Goal: Transaction & Acquisition: Purchase product/service

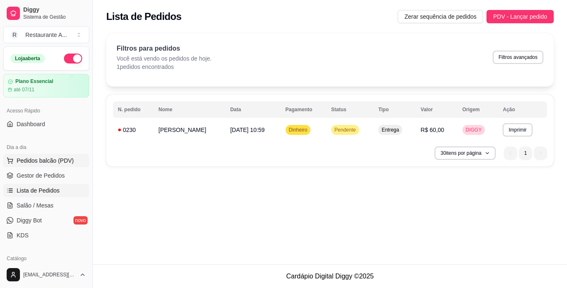
click at [61, 159] on span "Pedidos balcão (PDV)" at bounding box center [45, 161] width 57 height 8
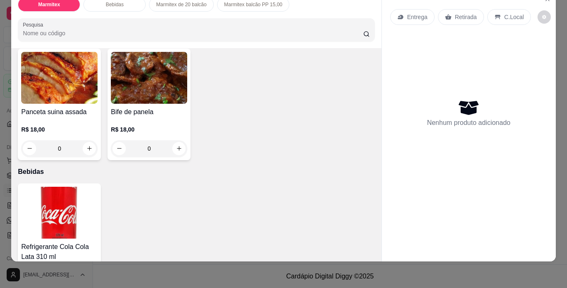
scroll to position [183, 0]
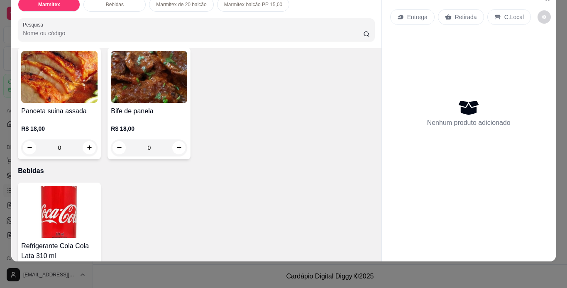
click at [101, 99] on div "Panceta suina assada R$ 18,00 0" at bounding box center [59, 104] width 83 height 112
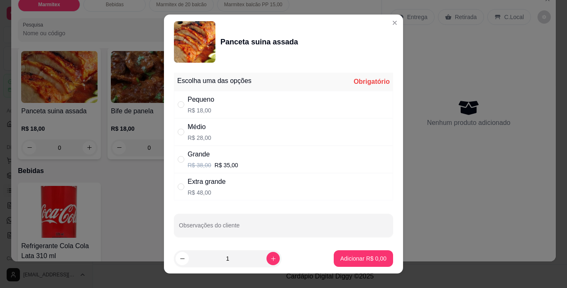
click at [239, 132] on div "Médio R$ 28,00" at bounding box center [283, 131] width 219 height 27
radio input "true"
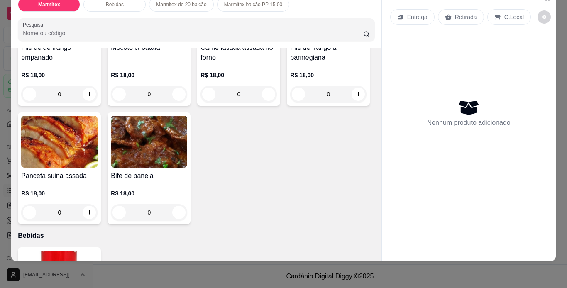
scroll to position [116, 0]
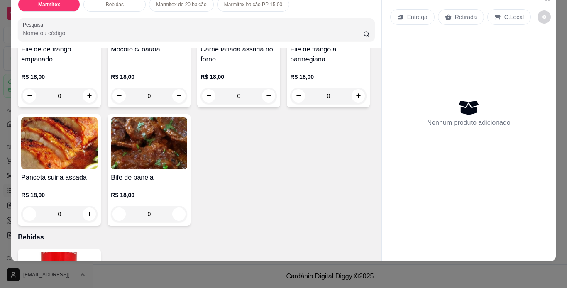
click at [98, 183] on div "Panceta suina assada" at bounding box center [59, 178] width 76 height 10
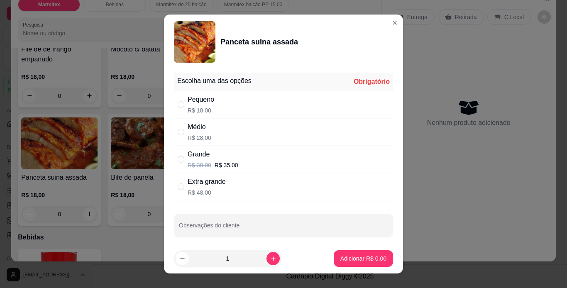
click at [298, 139] on div "Médio R$ 28,00" at bounding box center [283, 131] width 219 height 27
radio input "true"
click at [363, 255] on p "Adicionar R$ 28,00" at bounding box center [362, 259] width 48 height 8
type input "1"
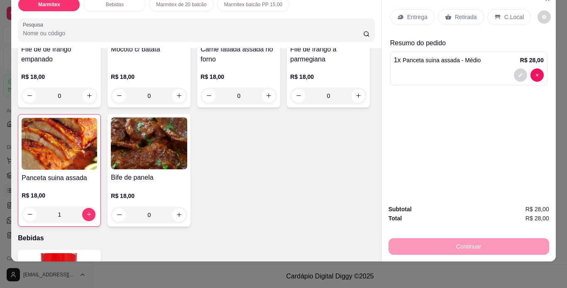
click at [468, 15] on p "Retirada" at bounding box center [466, 17] width 22 height 8
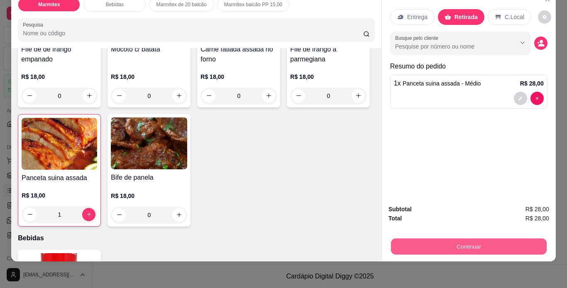
click at [460, 243] on button "Continuar" at bounding box center [469, 247] width 156 height 16
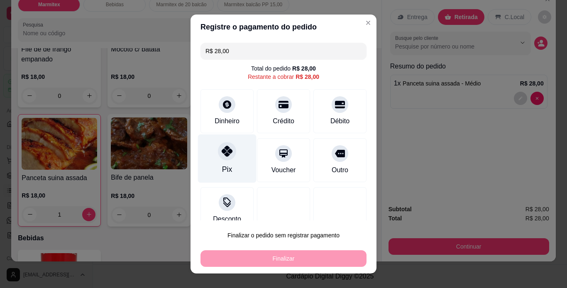
click at [224, 157] on div at bounding box center [227, 151] width 18 height 18
type input "R$ 0,00"
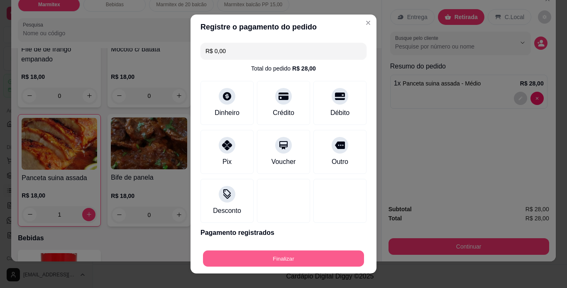
click at [294, 260] on button "Finalizar" at bounding box center [283, 259] width 161 height 16
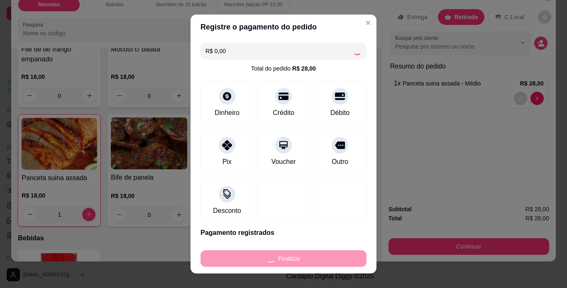
type input "0"
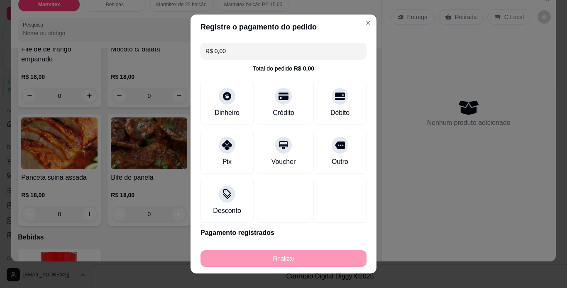
type input "-R$ 28,00"
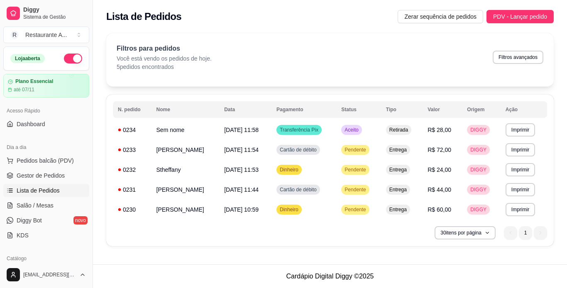
click at [119, 154] on tbody "**********" at bounding box center [330, 170] width 434 height 100
click at [71, 161] on button "Pedidos balcão (PDV)" at bounding box center [46, 160] width 86 height 13
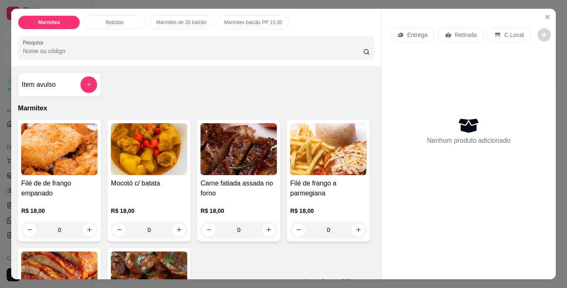
click at [134, 195] on div "Mocotó c/ batata" at bounding box center [149, 189] width 76 height 20
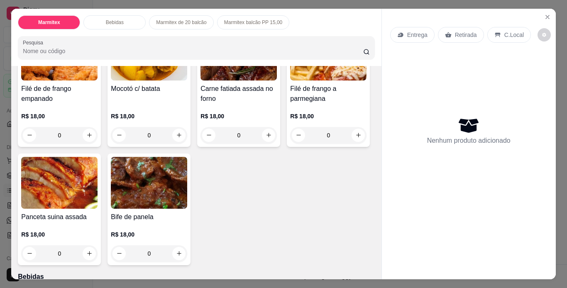
scroll to position [100, 0]
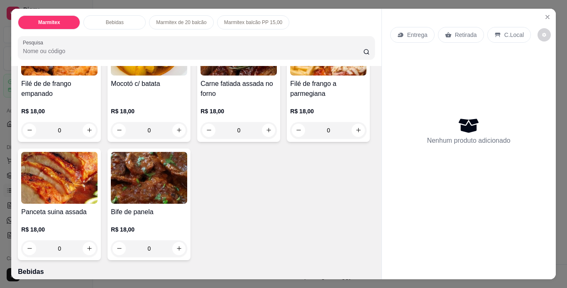
click at [287, 142] on div "Filé de frango a parmegiana R$ 18,00 0" at bounding box center [328, 81] width 83 height 122
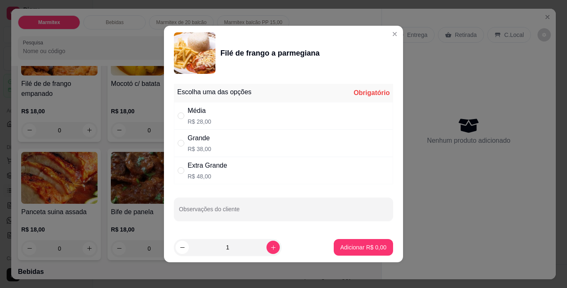
click at [263, 179] on div "Extra Grande R$ 48,00" at bounding box center [283, 170] width 219 height 27
radio input "true"
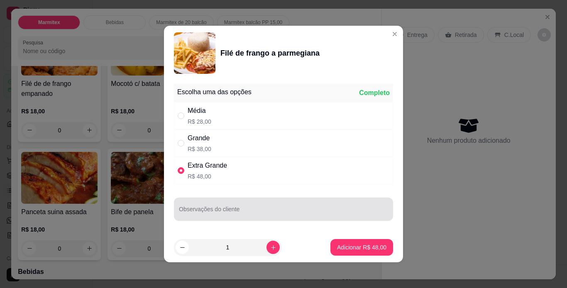
click at [300, 214] on input "Observações do cliente" at bounding box center [283, 212] width 209 height 8
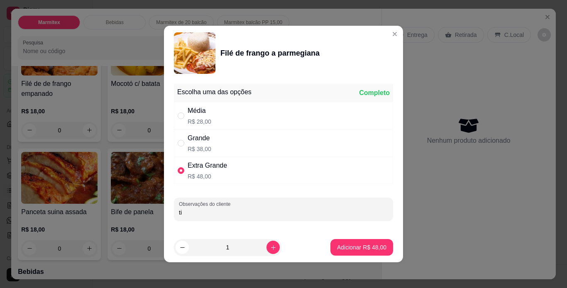
type input "t"
type input "Apenas carne e parmegiana."
click at [348, 249] on p "Adicionar R$ 48,00" at bounding box center [361, 247] width 49 height 8
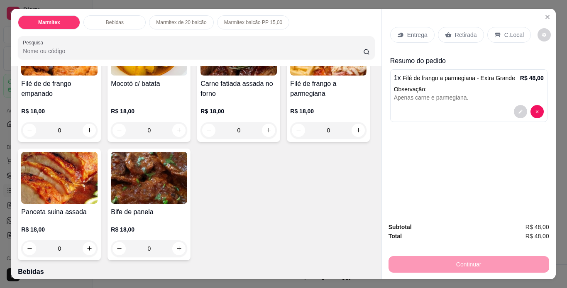
click at [456, 32] on p "Retirada" at bounding box center [466, 35] width 22 height 8
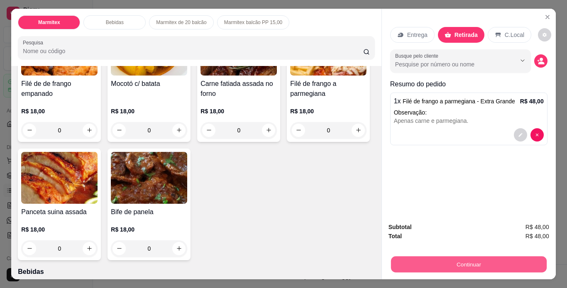
click at [491, 260] on button "Continuar" at bounding box center [469, 265] width 156 height 16
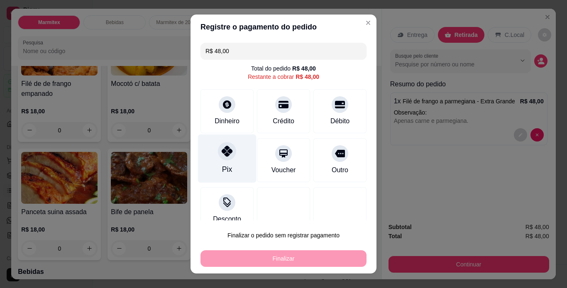
click at [233, 152] on div "Pix" at bounding box center [227, 158] width 59 height 49
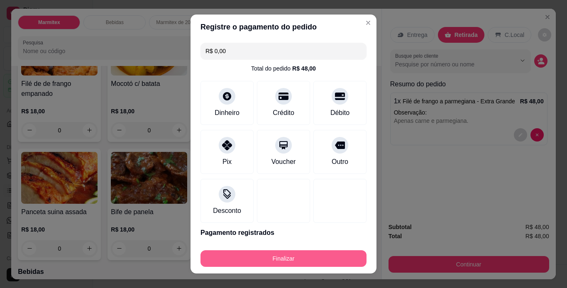
click at [289, 259] on button "Finalizar" at bounding box center [284, 258] width 166 height 17
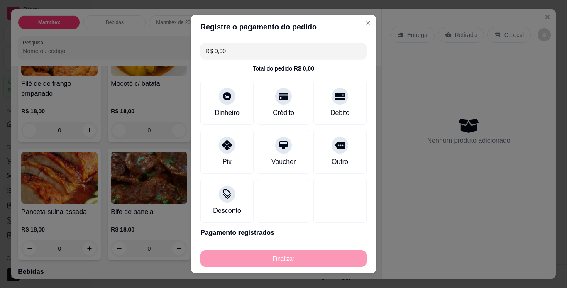
type input "-R$ 48,00"
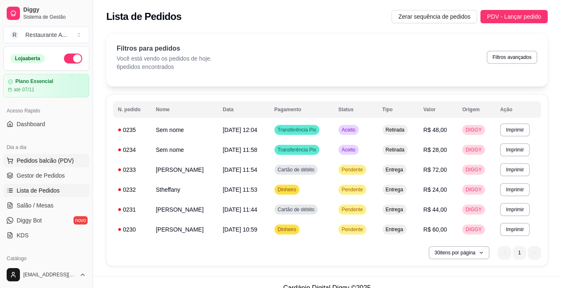
click at [66, 163] on span "Pedidos balcão (PDV)" at bounding box center [45, 161] width 57 height 8
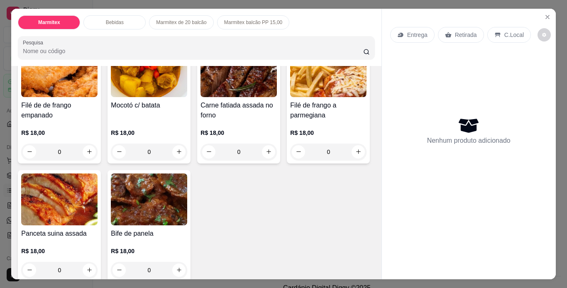
scroll to position [83, 0]
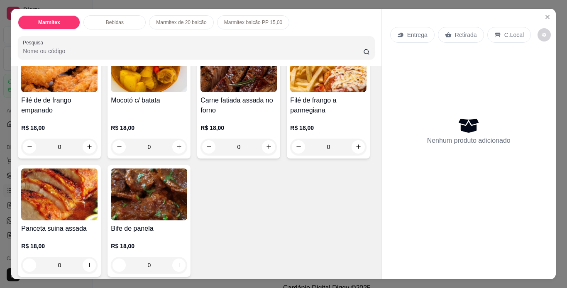
click at [187, 272] on div "0" at bounding box center [149, 265] width 76 height 17
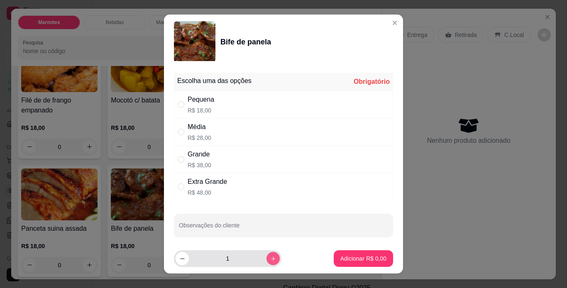
click at [267, 263] on button "increase-product-quantity" at bounding box center [273, 258] width 13 height 13
type input "2"
click at [230, 101] on div "Pequena R$ 18,00" at bounding box center [283, 104] width 219 height 27
radio input "true"
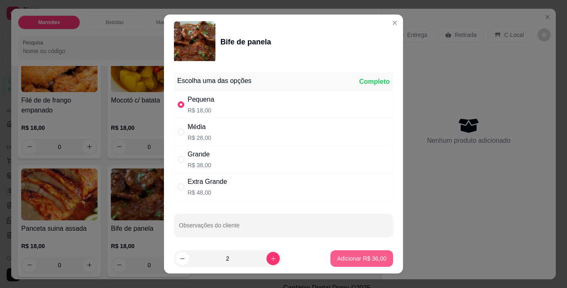
click at [353, 261] on p "Adicionar R$ 36,00" at bounding box center [361, 258] width 49 height 8
type input "2"
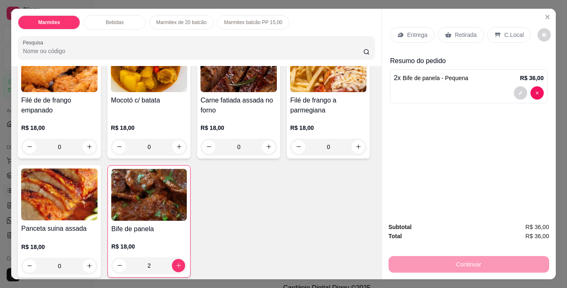
click at [263, 141] on div "0" at bounding box center [239, 147] width 76 height 17
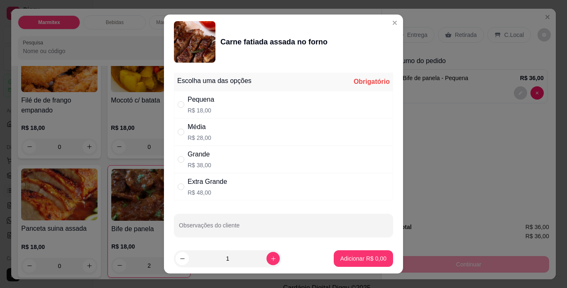
click at [287, 113] on div "Pequena R$ 18,00" at bounding box center [283, 104] width 219 height 27
radio input "true"
click at [362, 258] on p "Adicionar R$ 18,00" at bounding box center [361, 258] width 49 height 8
type input "1"
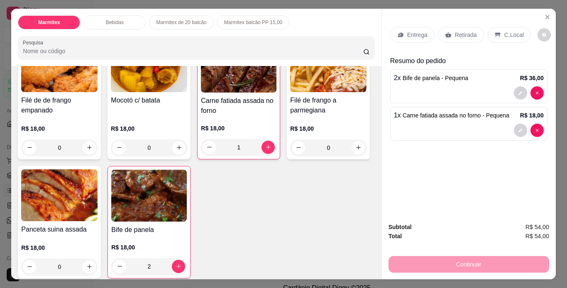
click at [463, 31] on p "Retirada" at bounding box center [466, 35] width 22 height 8
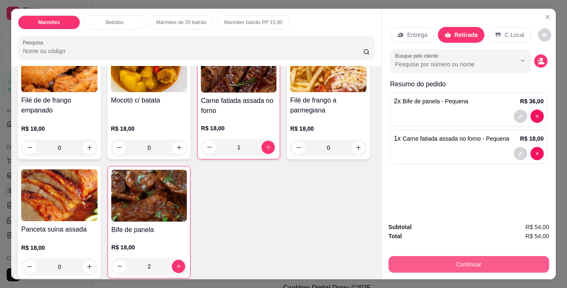
click at [487, 259] on button "Continuar" at bounding box center [469, 264] width 161 height 17
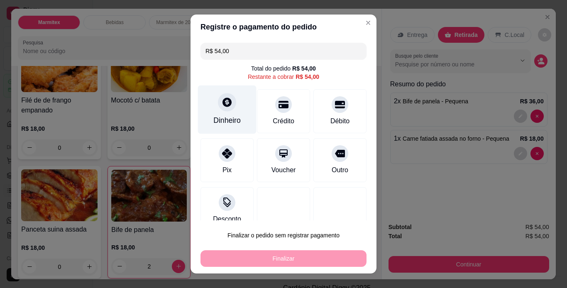
click at [220, 112] on div "Dinheiro" at bounding box center [227, 109] width 59 height 49
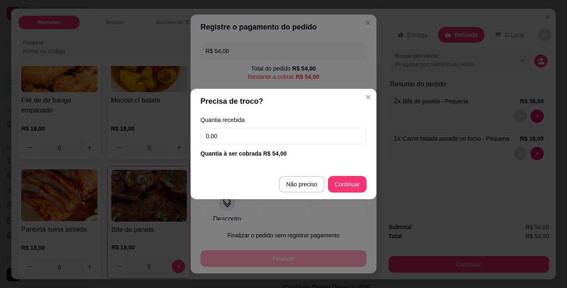
click at [245, 138] on input "0,00" at bounding box center [284, 136] width 166 height 17
type input "R$ 0,00"
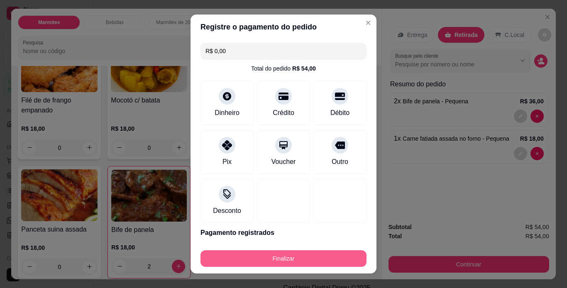
click at [338, 262] on button "Finalizar" at bounding box center [284, 258] width 166 height 17
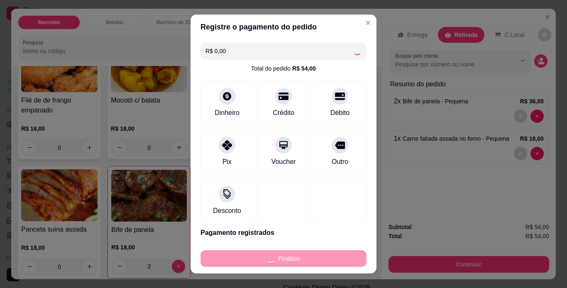
type input "0"
type input "-R$ 54,00"
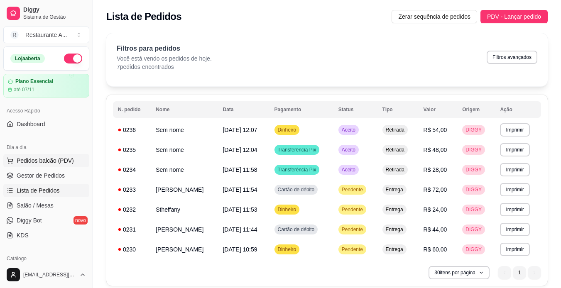
click at [49, 160] on span "Pedidos balcão (PDV)" at bounding box center [45, 161] width 57 height 8
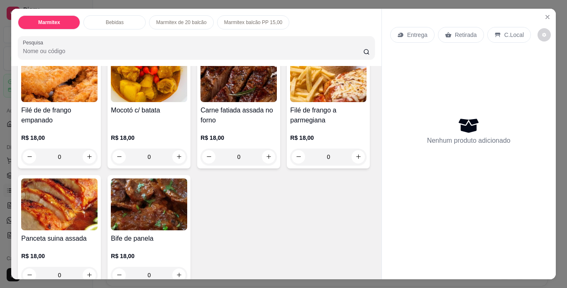
scroll to position [83, 0]
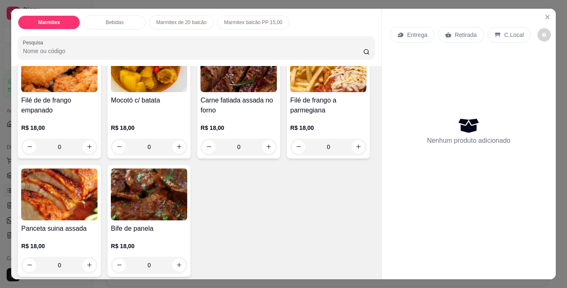
click at [248, 96] on h4 "Carne fatiada assada no forno" at bounding box center [239, 105] width 76 height 20
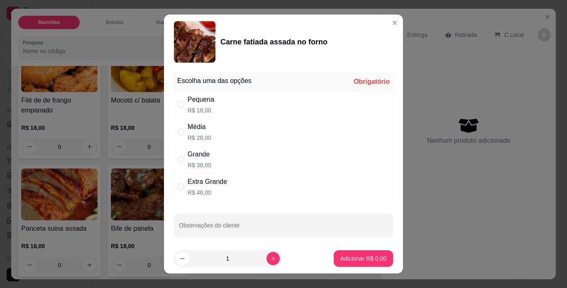
click at [267, 132] on div "Média R$ 28,00" at bounding box center [283, 131] width 219 height 27
radio input "true"
click at [364, 259] on p "Adicionar R$ 28,00" at bounding box center [362, 259] width 48 height 8
type input "1"
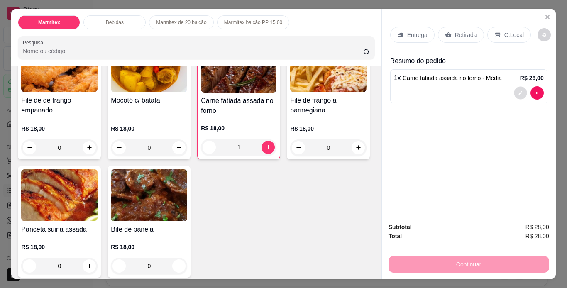
click at [514, 90] on button "decrease-product-quantity" at bounding box center [520, 92] width 13 height 13
click at [514, 86] on button "decrease-product-quantity" at bounding box center [520, 92] width 13 height 13
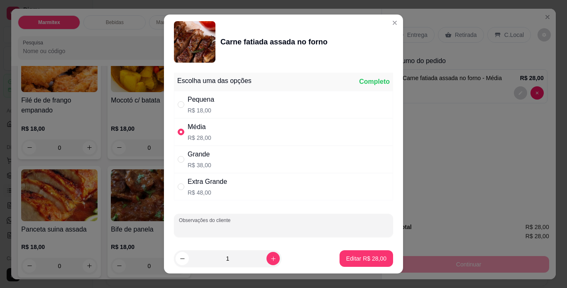
click at [298, 230] on input "Observações do cliente" at bounding box center [283, 229] width 209 height 8
type input "e Panceta suina"
click at [352, 255] on p "Editar R$ 28,00" at bounding box center [366, 258] width 40 height 8
type input "0"
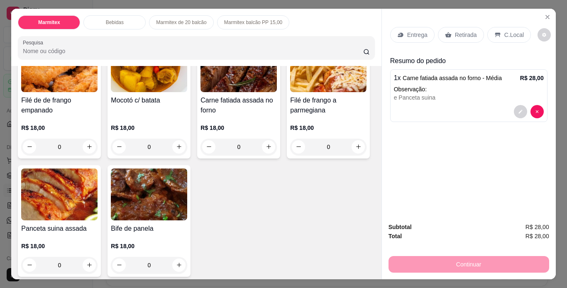
click at [458, 31] on p "Retirada" at bounding box center [466, 35] width 22 height 8
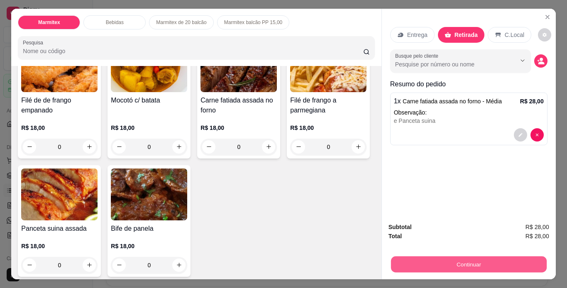
click at [482, 264] on button "Continuar" at bounding box center [469, 265] width 156 height 16
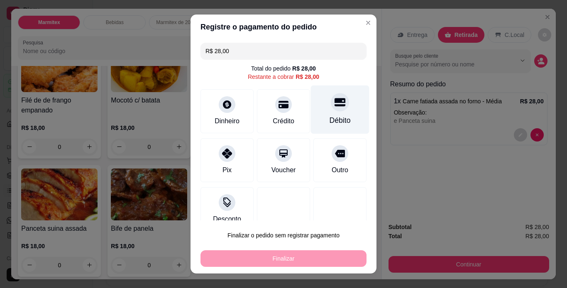
click at [339, 120] on div "Débito" at bounding box center [340, 109] width 59 height 49
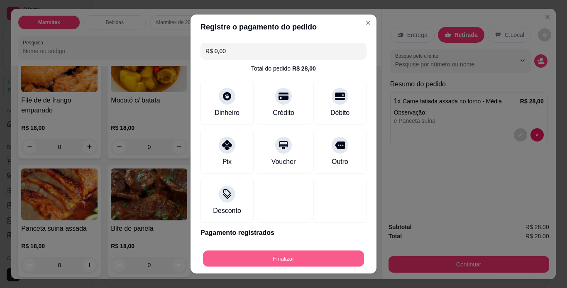
click at [324, 255] on button "Finalizar" at bounding box center [283, 259] width 161 height 16
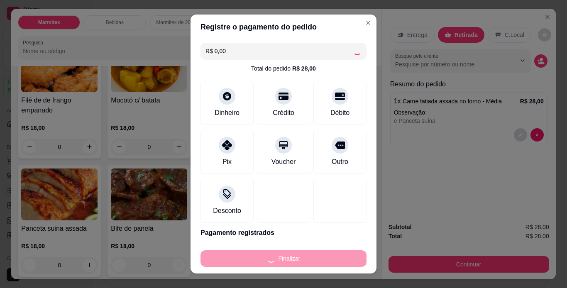
type input "-R$ 28,00"
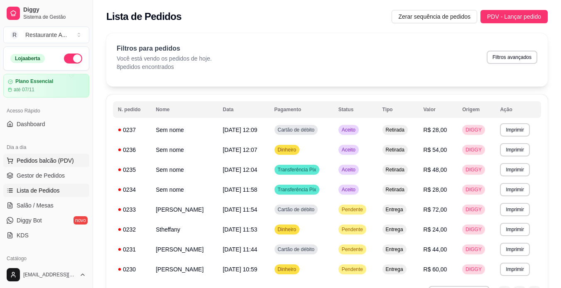
click at [46, 166] on button "Pedidos balcão (PDV)" at bounding box center [46, 160] width 86 height 13
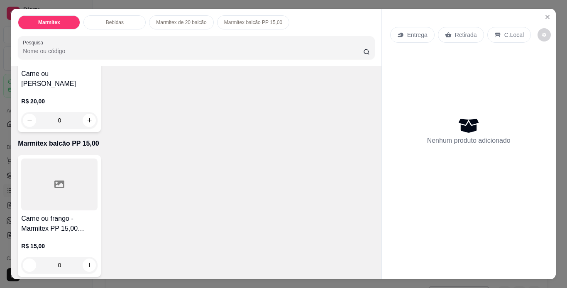
scroll to position [521, 0]
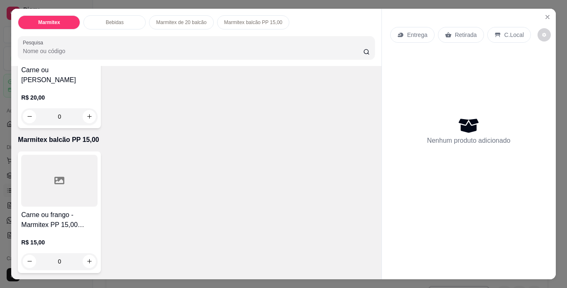
click at [79, 226] on h4 "Carne ou frango - Marmitex PP 15,00 balcão" at bounding box center [59, 220] width 76 height 20
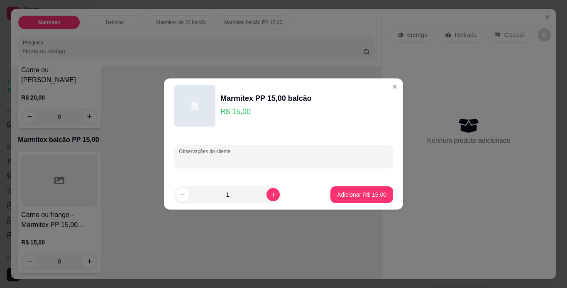
click at [290, 157] on input "Observações do cliente" at bounding box center [283, 160] width 209 height 8
click at [270, 197] on icon "increase-product-quantity" at bounding box center [273, 195] width 6 height 6
type input "2"
click at [291, 159] on input "Observações do cliente" at bounding box center [283, 160] width 209 height 8
type input "UMA MARMITA DE CARNE E A OUTRA DE FRANGO"
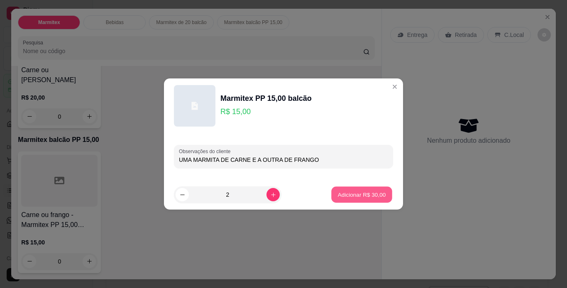
click at [351, 201] on button "Adicionar R$ 30,00" at bounding box center [361, 195] width 61 height 16
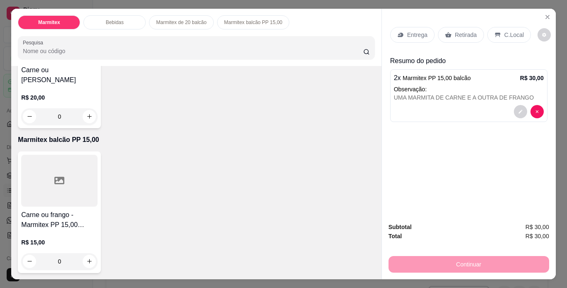
click at [465, 34] on p "Retirada" at bounding box center [466, 35] width 22 height 8
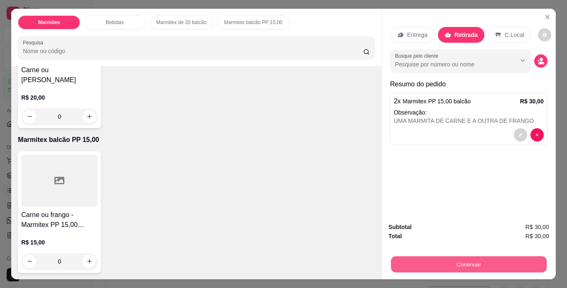
click at [465, 264] on button "Continuar" at bounding box center [469, 265] width 156 height 16
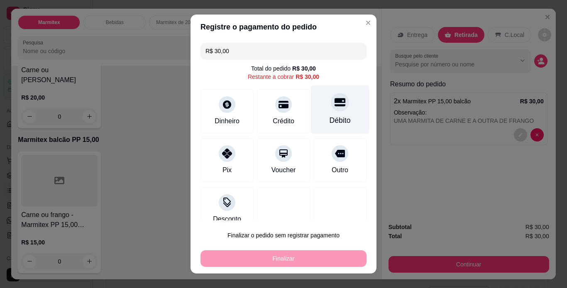
click at [330, 121] on div "Débito" at bounding box center [340, 120] width 21 height 11
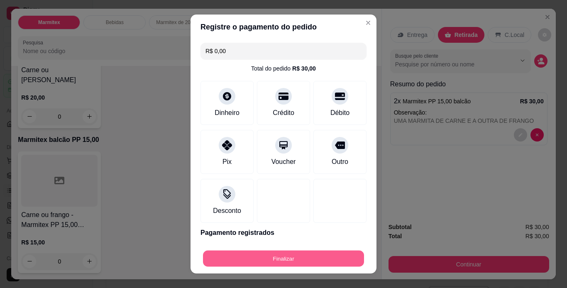
click at [322, 262] on button "Finalizar" at bounding box center [283, 259] width 161 height 16
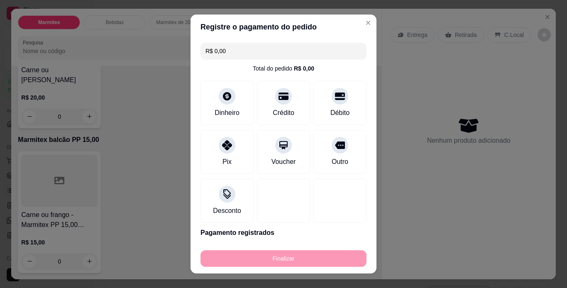
type input "-R$ 30,00"
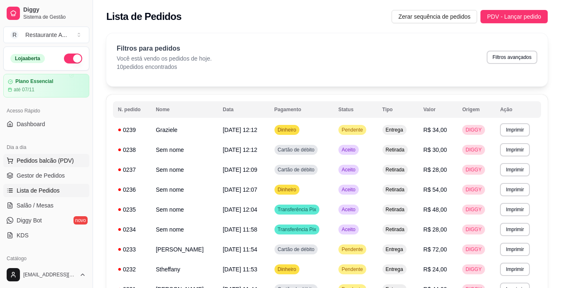
click at [59, 163] on span "Pedidos balcão (PDV)" at bounding box center [45, 161] width 57 height 8
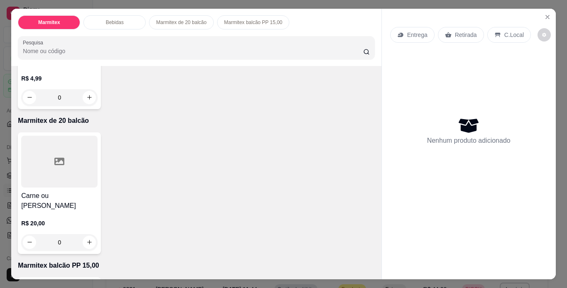
scroll to position [399, 0]
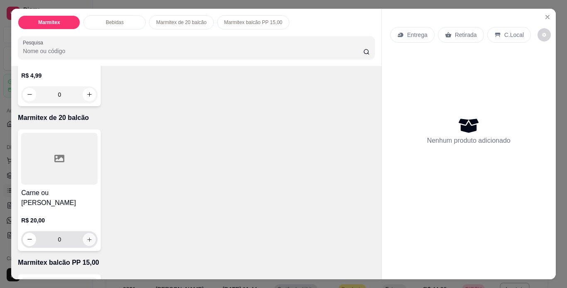
click at [88, 237] on icon "increase-product-quantity" at bounding box center [89, 240] width 6 height 6
type input "1"
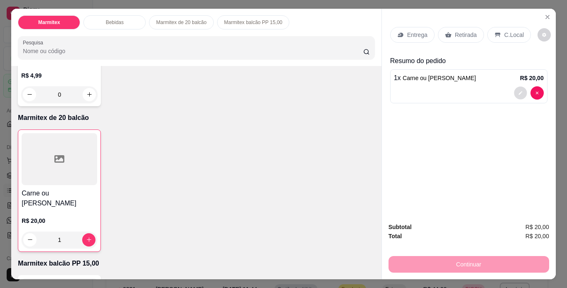
click at [519, 86] on button "decrease-product-quantity" at bounding box center [520, 92] width 13 height 13
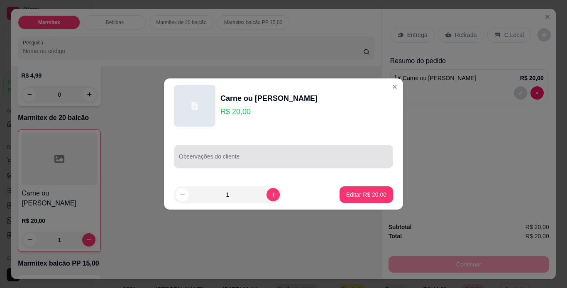
click at [310, 166] on div "Observações do cliente" at bounding box center [283, 156] width 219 height 23
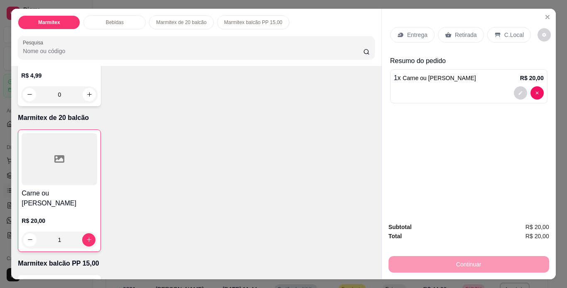
click at [467, 35] on p "Retirada" at bounding box center [466, 35] width 22 height 8
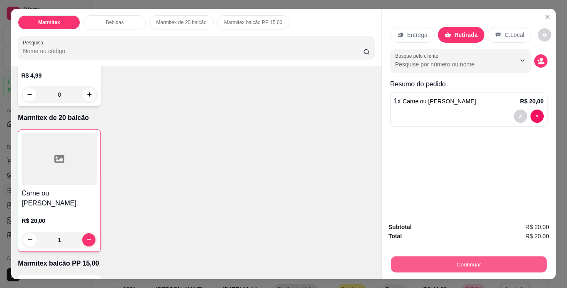
click at [508, 264] on button "Continuar" at bounding box center [469, 265] width 156 height 16
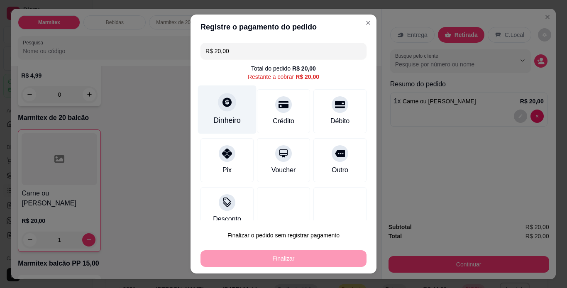
click at [229, 123] on div "Dinheiro" at bounding box center [226, 120] width 27 height 11
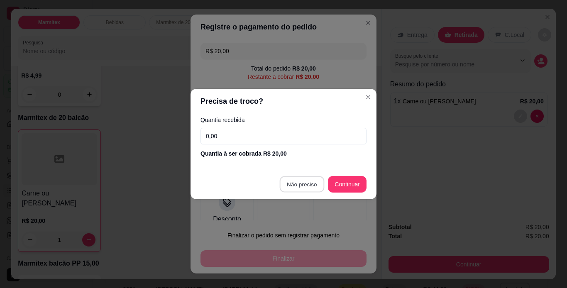
type input "R$ 0,00"
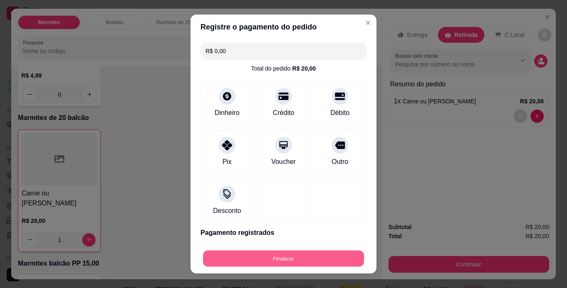
click at [312, 264] on button "Finalizar" at bounding box center [283, 259] width 161 height 16
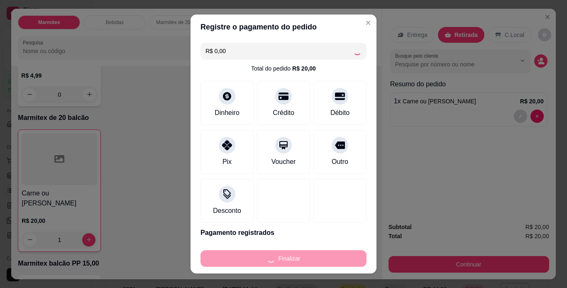
type input "0"
type input "-R$ 20,00"
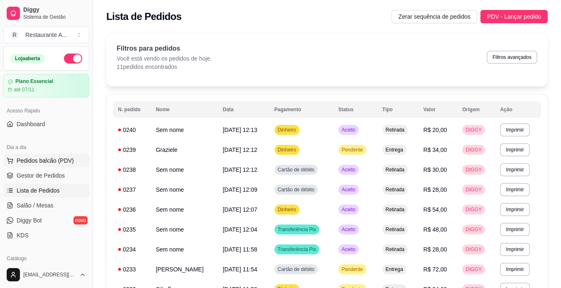
click at [24, 166] on button "Pedidos balcão (PDV)" at bounding box center [46, 160] width 86 height 13
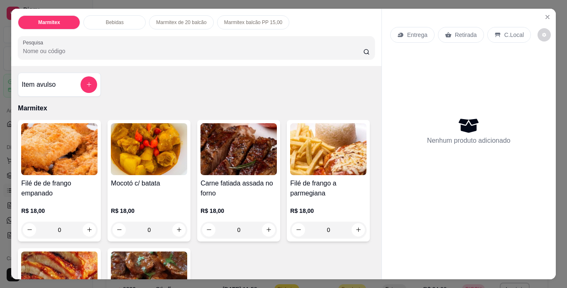
click at [228, 169] on img at bounding box center [239, 149] width 76 height 52
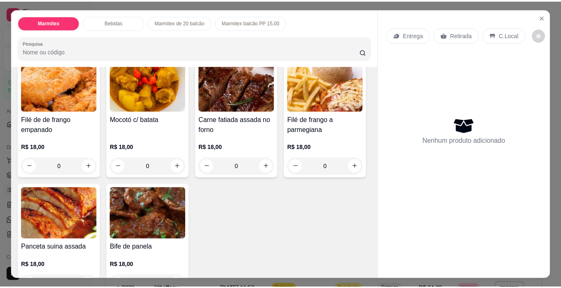
scroll to position [66, 0]
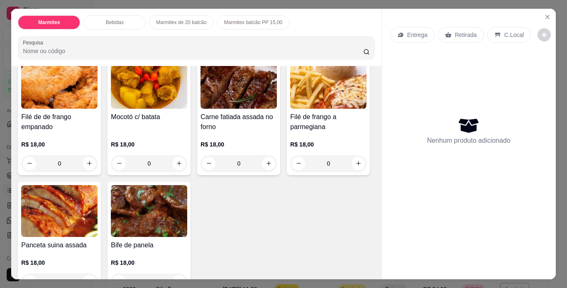
click at [98, 218] on img at bounding box center [59, 211] width 76 height 52
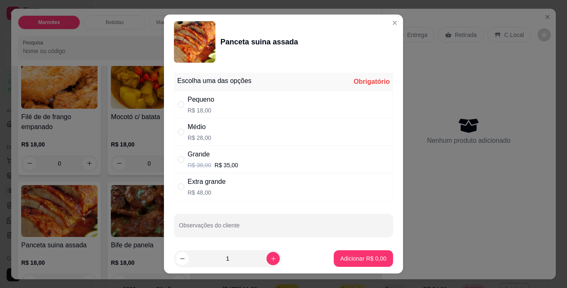
click at [291, 163] on div "Grande R$ 38,00 R$ 35,00" at bounding box center [283, 159] width 219 height 27
radio input "true"
click at [362, 260] on p "Adicionar R$ 35,00" at bounding box center [362, 259] width 48 height 8
type input "1"
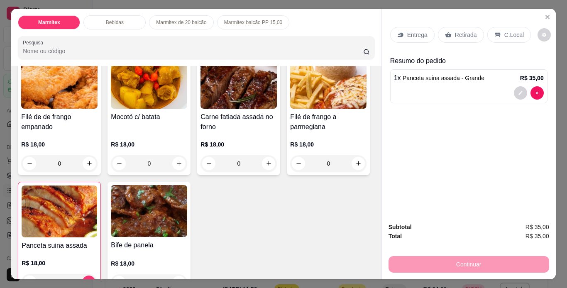
click at [465, 31] on p "Retirada" at bounding box center [466, 35] width 22 height 8
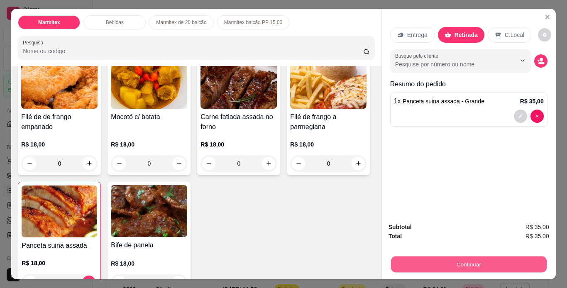
click at [461, 260] on button "Continuar" at bounding box center [469, 265] width 156 height 16
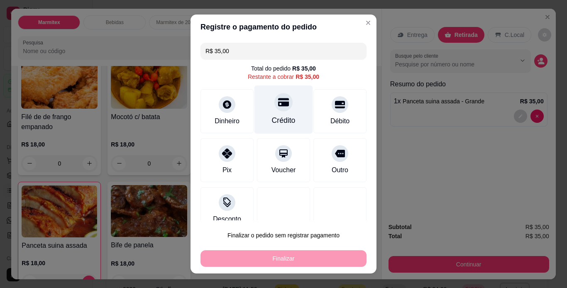
click at [279, 110] on div "Crédito" at bounding box center [283, 109] width 59 height 49
type input "R$ 0,00"
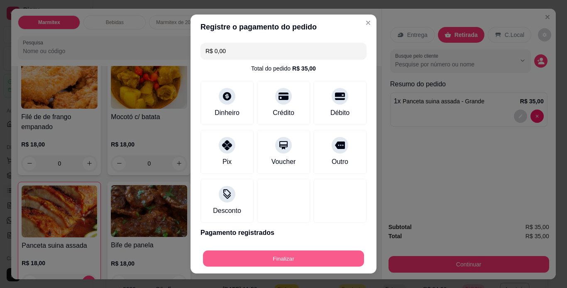
click at [332, 259] on button "Finalizar" at bounding box center [283, 259] width 161 height 16
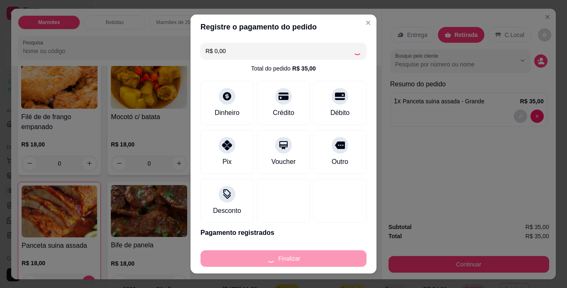
type input "0"
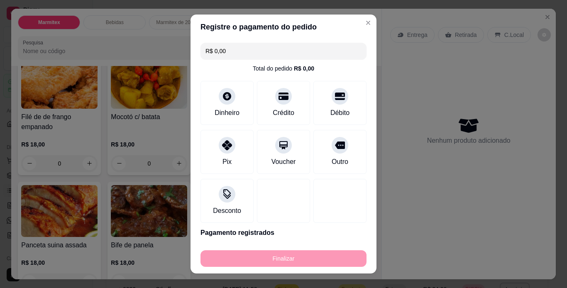
type input "-R$ 35,00"
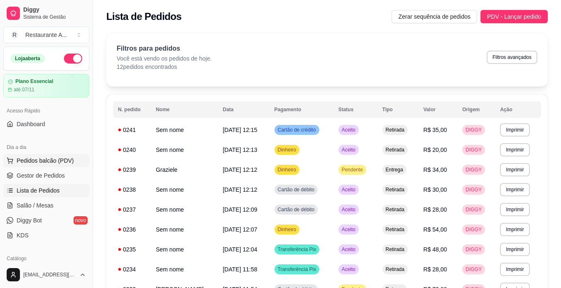
click at [49, 160] on span "Pedidos balcão (PDV)" at bounding box center [45, 161] width 57 height 8
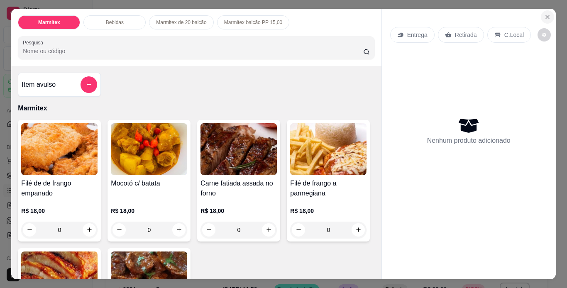
click at [544, 14] on icon "Close" at bounding box center [547, 17] width 7 height 7
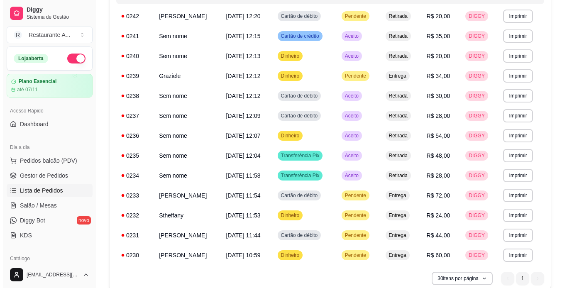
scroll to position [116, 0]
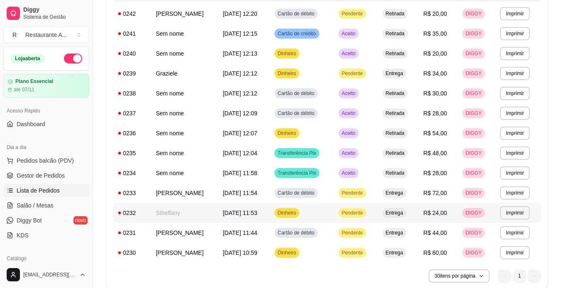
click at [199, 213] on td "Stheffany" at bounding box center [184, 213] width 67 height 20
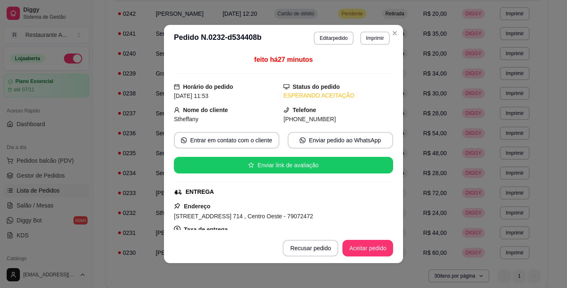
click at [199, 213] on span "[STREET_ADDRESS] 714 , Centro Oeste - 79072472" at bounding box center [243, 216] width 139 height 7
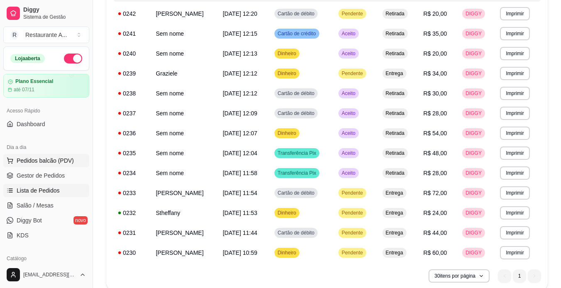
click at [64, 165] on button "Pedidos balcão (PDV)" at bounding box center [46, 160] width 86 height 13
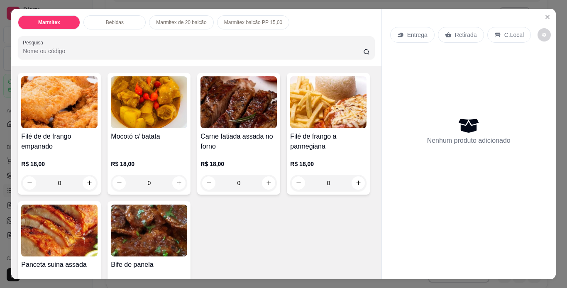
scroll to position [66, 0]
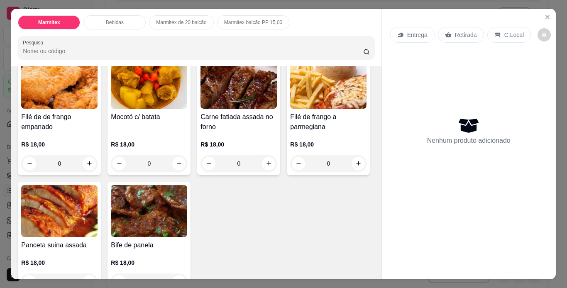
click at [73, 114] on h4 "Filé de de frango empanado" at bounding box center [59, 122] width 76 height 20
click at [152, 121] on div "Mocotó c/ batata" at bounding box center [149, 122] width 76 height 20
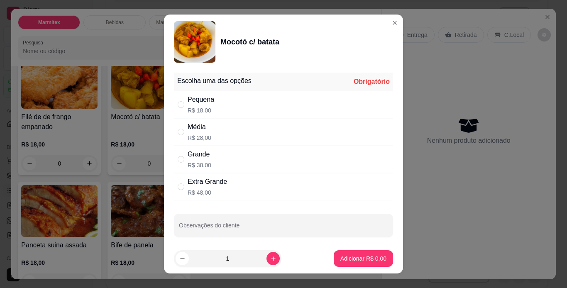
click at [254, 129] on div "Média R$ 28,00" at bounding box center [283, 131] width 219 height 27
radio input "true"
click at [242, 230] on input "Observações do cliente" at bounding box center [283, 229] width 209 height 8
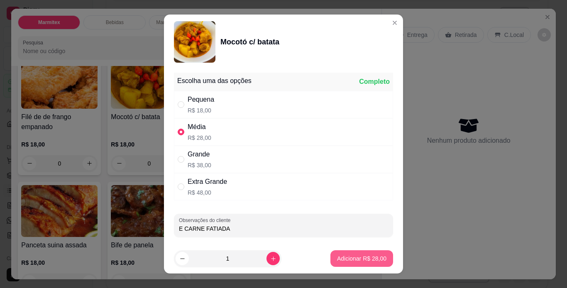
type input "E CARNE FATIADA"
click at [370, 265] on button "Adicionar R$ 28,00" at bounding box center [361, 259] width 61 height 16
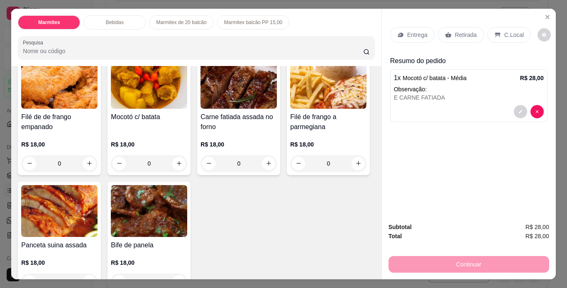
click at [462, 36] on div "Retirada" at bounding box center [461, 35] width 46 height 16
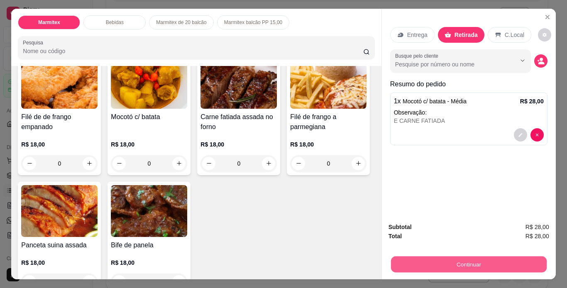
click at [473, 259] on button "Continuar" at bounding box center [469, 265] width 156 height 16
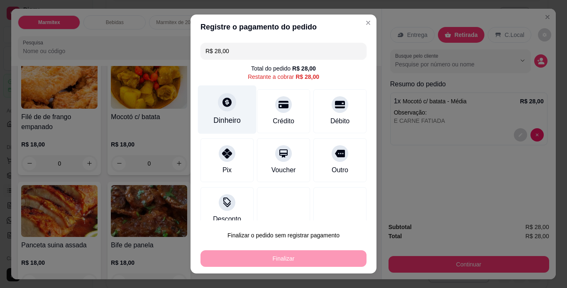
click at [232, 111] on div "Dinheiro" at bounding box center [227, 109] width 59 height 49
click at [232, 111] on header "Precisa de troco?" at bounding box center [284, 100] width 188 height 25
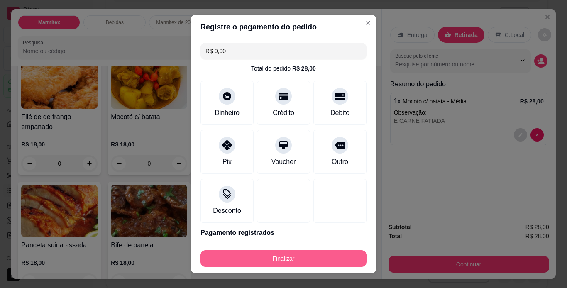
click at [307, 261] on button "Finalizar" at bounding box center [284, 258] width 166 height 17
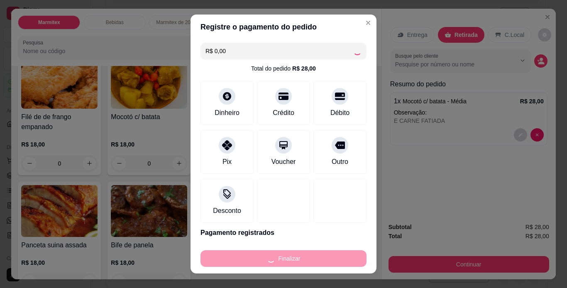
type input "-R$ 28,00"
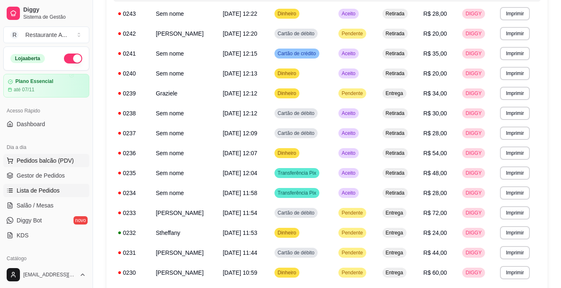
click at [73, 157] on button "Pedidos balcão (PDV)" at bounding box center [46, 160] width 86 height 13
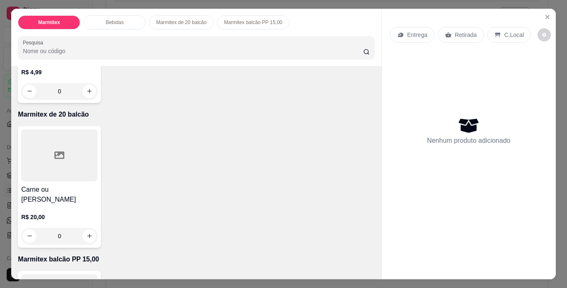
scroll to position [415, 0]
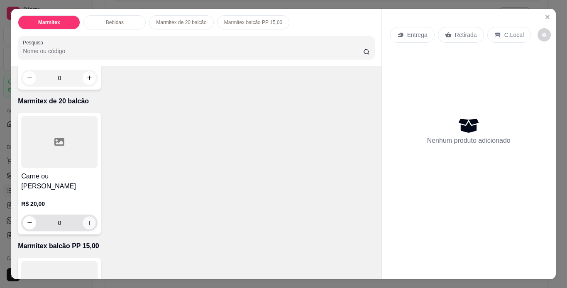
click at [87, 221] on icon "increase-product-quantity" at bounding box center [89, 223] width 4 height 4
type input "1"
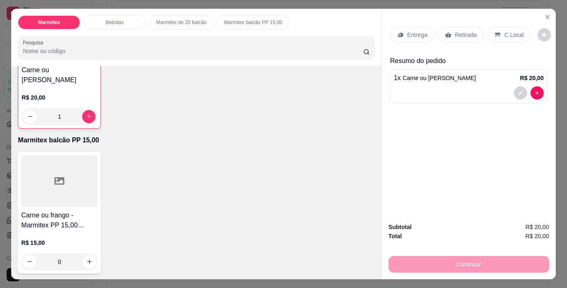
scroll to position [522, 0]
click at [84, 262] on button "increase-product-quantity" at bounding box center [89, 261] width 13 height 13
type input "1"
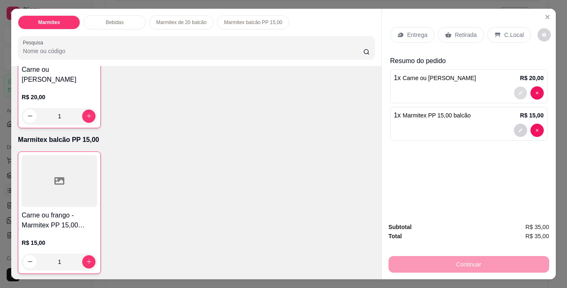
click at [521, 90] on button "decrease-product-quantity" at bounding box center [520, 92] width 13 height 13
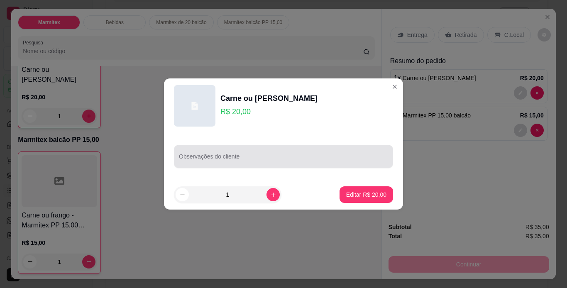
click at [221, 159] on input "Observações do cliente" at bounding box center [283, 160] width 209 height 8
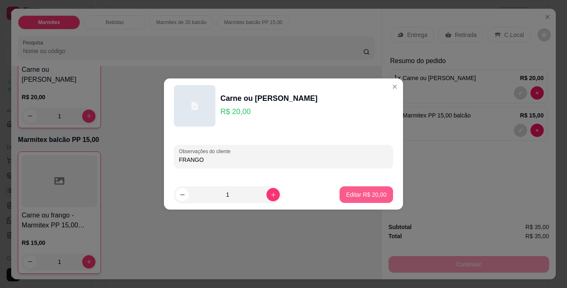
type input "FRANGO"
click at [372, 197] on p "Editar R$ 20,00" at bounding box center [366, 195] width 40 height 8
type input "0"
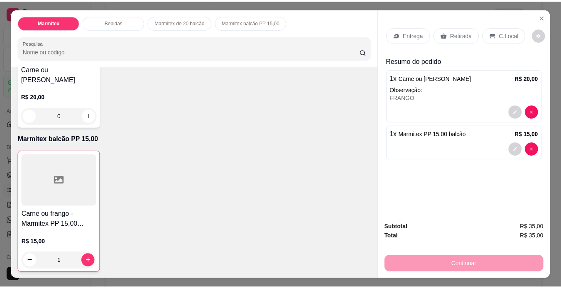
scroll to position [522, 0]
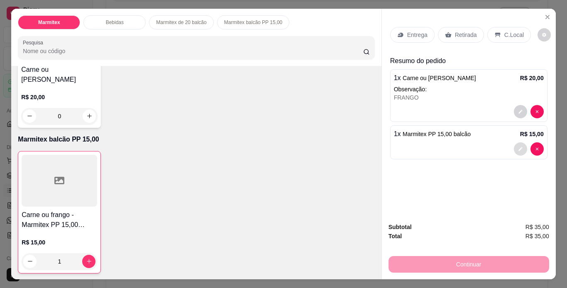
click at [519, 147] on icon "decrease-product-quantity" at bounding box center [520, 149] width 5 height 5
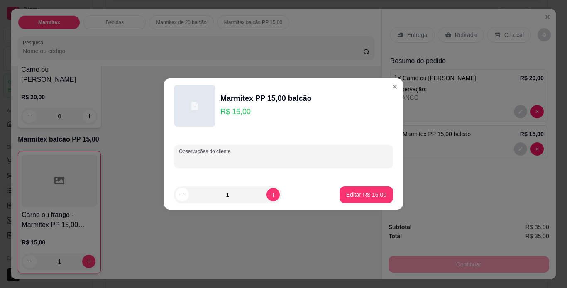
click at [306, 157] on input "Observações do cliente" at bounding box center [283, 160] width 209 height 8
type input "FRANGO"
click at [374, 194] on p "Editar R$ 15,00" at bounding box center [366, 195] width 39 height 8
type input "0"
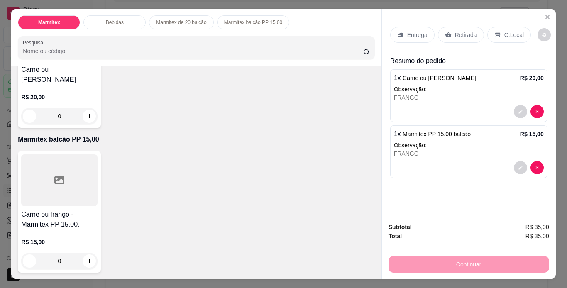
click at [463, 32] on p "Retirada" at bounding box center [466, 35] width 22 height 8
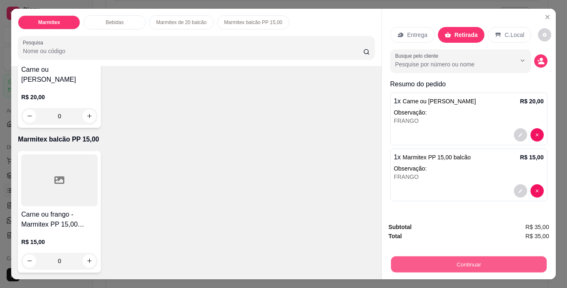
click at [471, 261] on button "Continuar" at bounding box center [469, 265] width 156 height 16
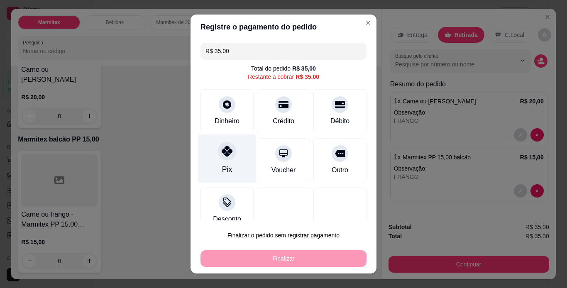
click at [236, 167] on div "Pix" at bounding box center [227, 158] width 59 height 49
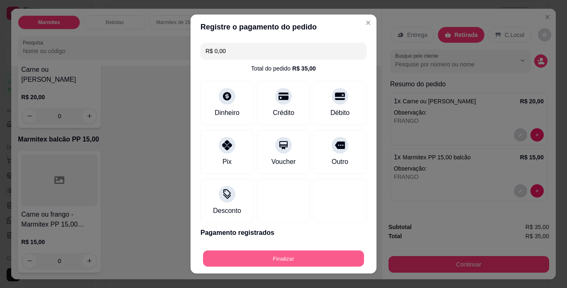
click at [302, 259] on button "Finalizar" at bounding box center [283, 259] width 161 height 16
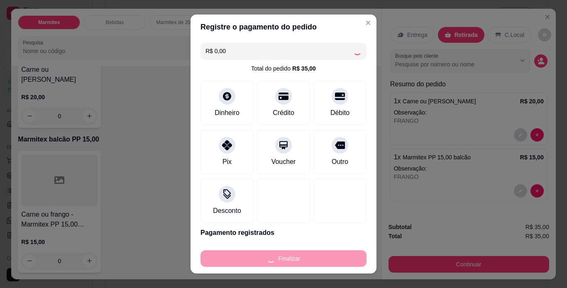
type input "-R$ 35,00"
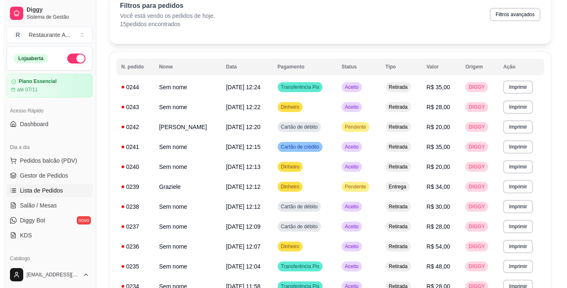
scroll to position [33, 0]
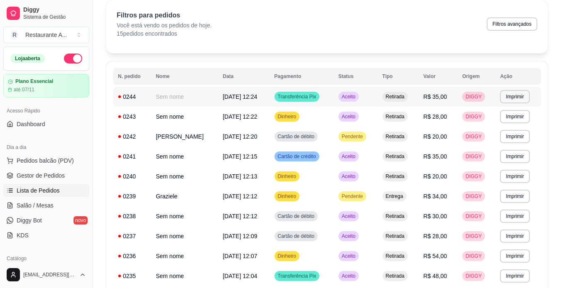
click at [377, 96] on td "Aceito" at bounding box center [355, 97] width 44 height 20
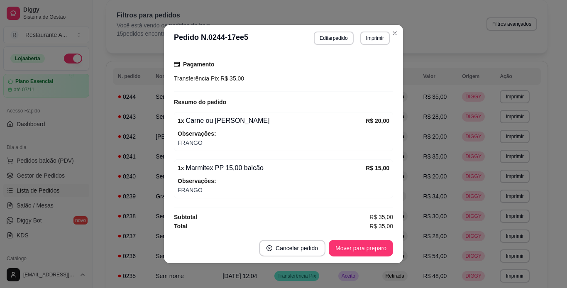
scroll to position [108, 0]
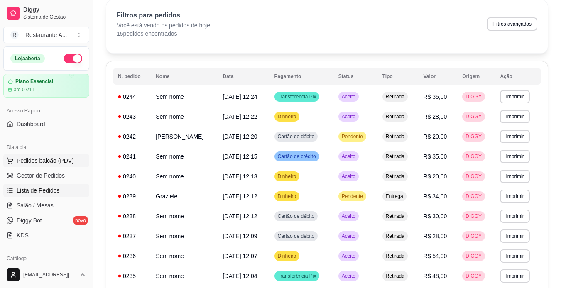
click at [68, 160] on span "Pedidos balcão (PDV)" at bounding box center [45, 161] width 57 height 8
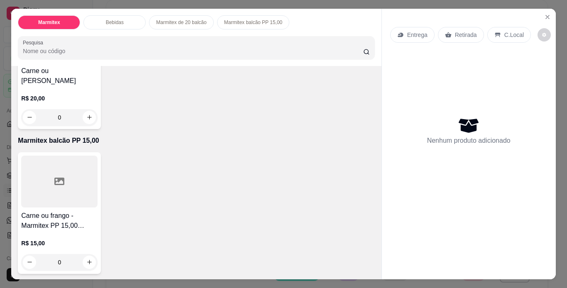
scroll to position [521, 0]
click at [87, 260] on icon "increase-product-quantity" at bounding box center [89, 261] width 4 height 4
type input "1"
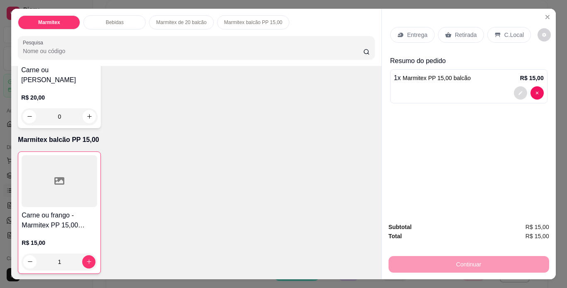
click at [516, 87] on button "decrease-product-quantity" at bounding box center [520, 92] width 13 height 13
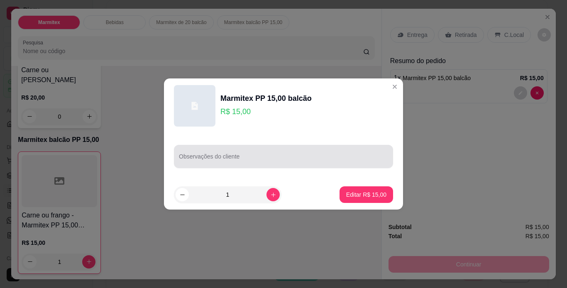
click at [311, 165] on div "Observações do cliente" at bounding box center [283, 156] width 219 height 23
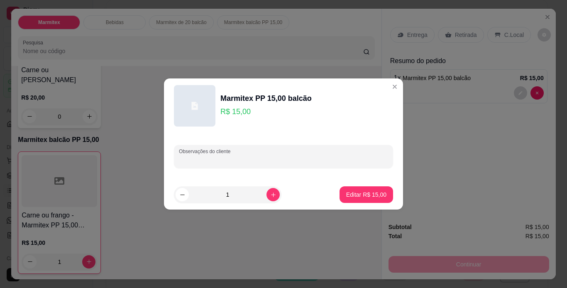
click at [311, 165] on div "Observações do cliente" at bounding box center [283, 156] width 219 height 23
type input "FRANGO"
click at [366, 196] on p "Editar R$ 15,00" at bounding box center [366, 195] width 40 height 8
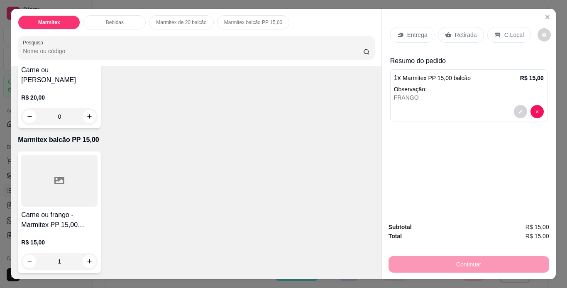
type input "0"
click at [468, 31] on p "Retirada" at bounding box center [466, 35] width 22 height 8
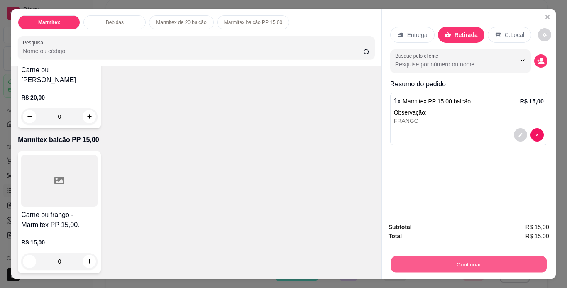
click at [466, 259] on button "Continuar" at bounding box center [469, 265] width 156 height 16
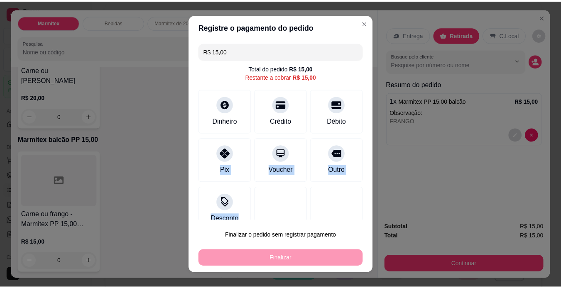
scroll to position [14, 0]
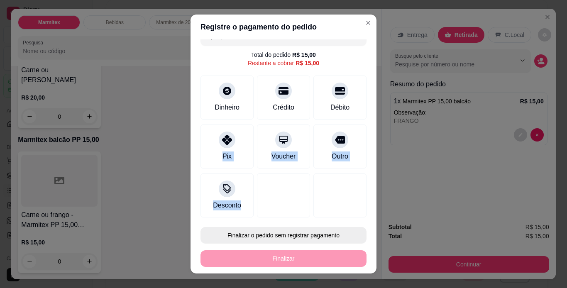
drag, startPoint x: 228, startPoint y: 149, endPoint x: 311, endPoint y: 242, distance: 124.1
click at [311, 242] on section "Registre o pagamento do pedido R$ 15,00 Total do pedido R$ 15,00 Restante a cob…" at bounding box center [284, 144] width 186 height 259
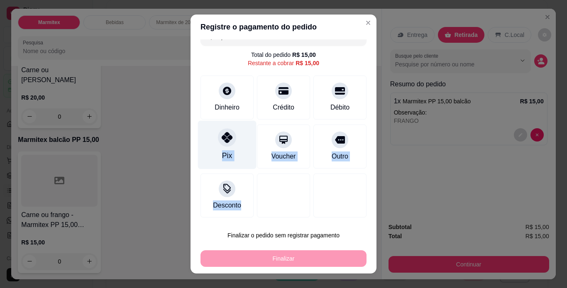
click at [232, 154] on div "Pix" at bounding box center [227, 144] width 59 height 49
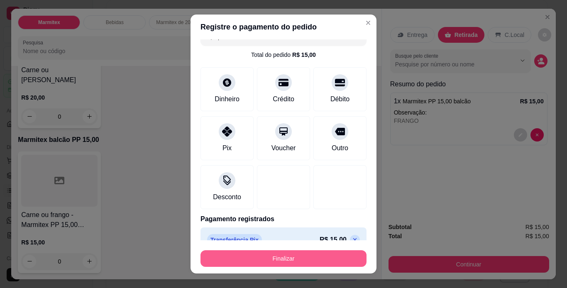
click at [280, 261] on button "Finalizar" at bounding box center [284, 258] width 166 height 17
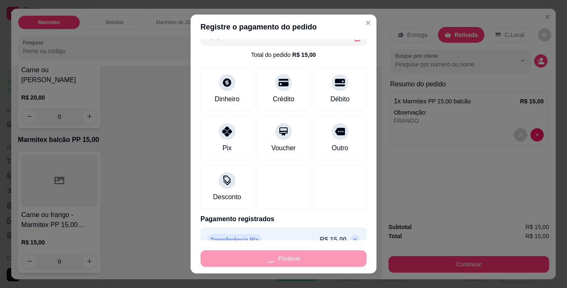
type input "-R$ 15,00"
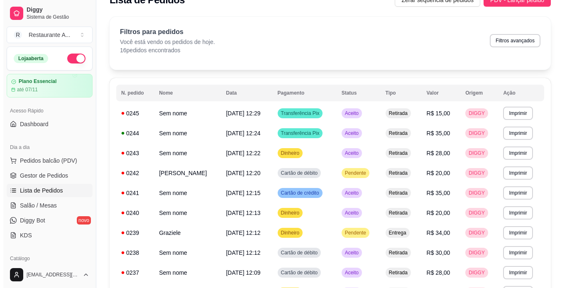
scroll to position [12, 0]
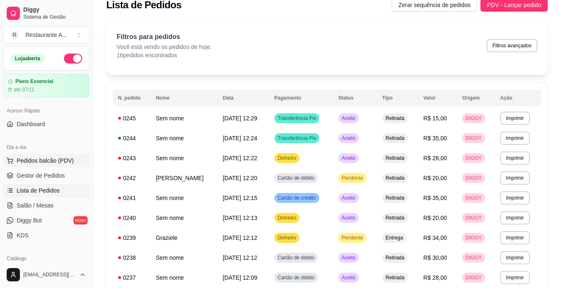
click at [71, 162] on button "Pedidos balcão (PDV)" at bounding box center [46, 160] width 86 height 13
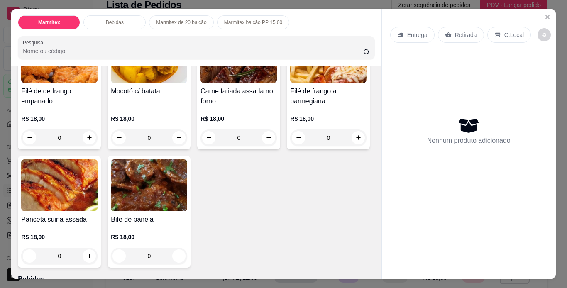
scroll to position [92, 0]
click at [187, 193] on img at bounding box center [149, 186] width 76 height 52
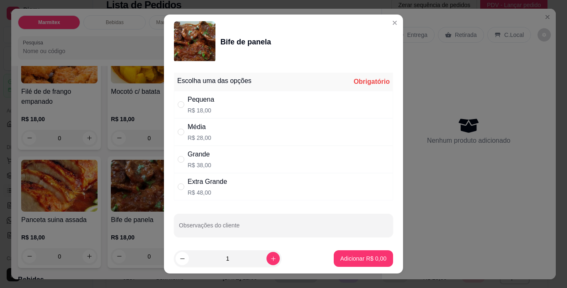
click at [288, 138] on div "Média R$ 28,00" at bounding box center [283, 131] width 219 height 27
radio input "true"
click at [369, 253] on button "Adicionar R$ 28,00" at bounding box center [361, 259] width 61 height 16
type input "1"
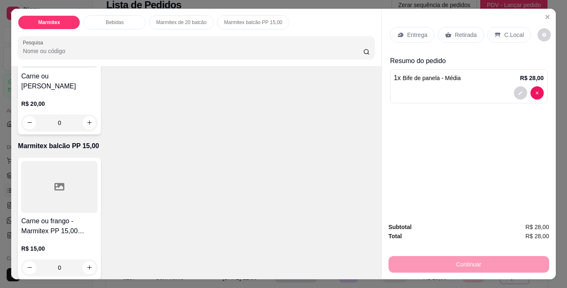
scroll to position [521, 0]
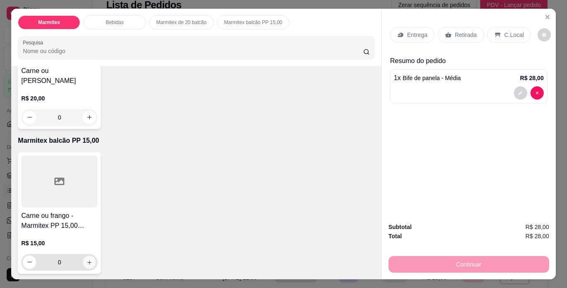
click at [88, 259] on icon "increase-product-quantity" at bounding box center [89, 262] width 6 height 6
type input "1"
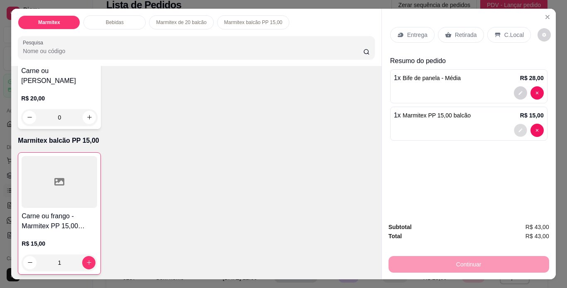
click at [518, 128] on icon "decrease-product-quantity" at bounding box center [520, 130] width 5 height 5
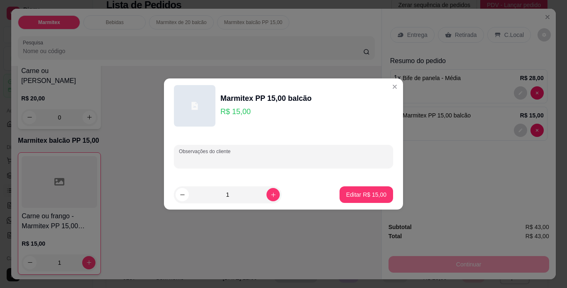
click at [242, 163] on input "Observações do cliente" at bounding box center [283, 160] width 209 height 8
type input "CARNE"
click at [368, 194] on p "Editar R$ 15,00" at bounding box center [366, 195] width 40 height 8
type input "0"
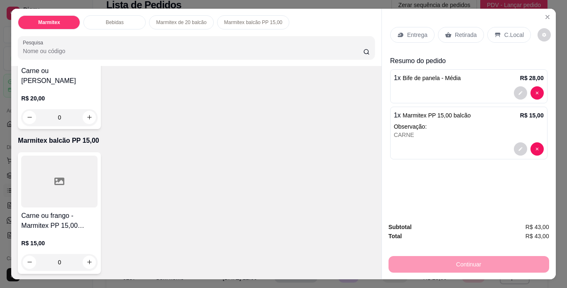
click at [463, 31] on p "Retirada" at bounding box center [466, 35] width 22 height 8
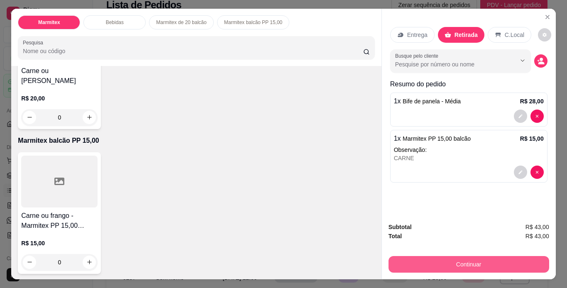
click at [524, 260] on button "Continuar" at bounding box center [469, 264] width 161 height 17
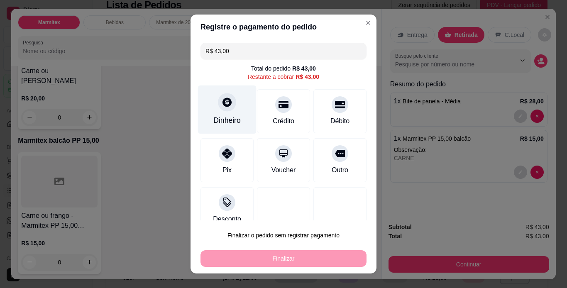
click at [233, 117] on div "Dinheiro" at bounding box center [226, 120] width 27 height 11
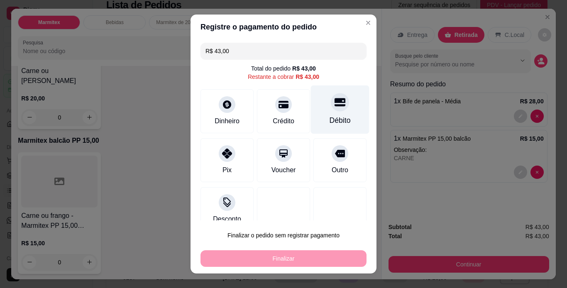
click at [335, 106] on icon at bounding box center [340, 102] width 11 height 8
type input "R$ 0,00"
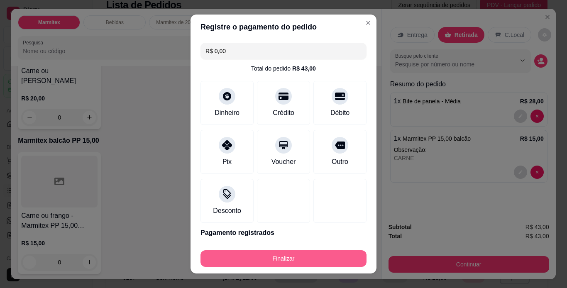
click at [333, 256] on button "Finalizar" at bounding box center [284, 258] width 166 height 17
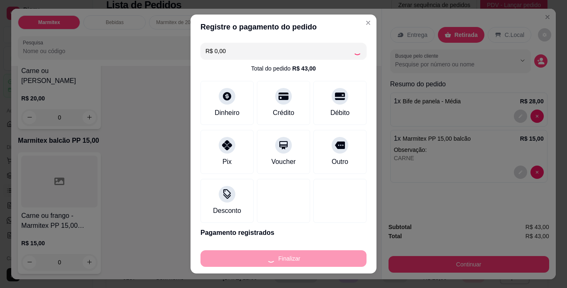
type input "0"
type input "-R$ 43,00"
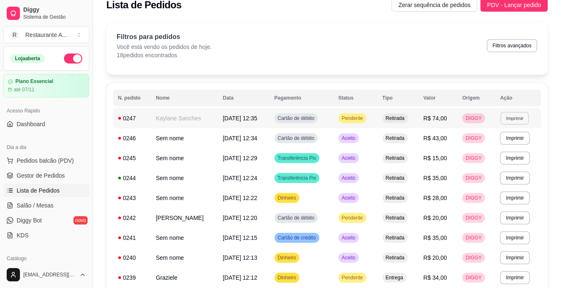
click at [527, 119] on button "Imprimir" at bounding box center [514, 118] width 29 height 13
click at [527, 219] on button "Imprimir" at bounding box center [514, 217] width 29 height 13
click at [509, 245] on button "IMPRESSORA" at bounding box center [504, 246] width 58 height 13
click at [74, 164] on button "Pedidos balcão (PDV)" at bounding box center [46, 160] width 86 height 13
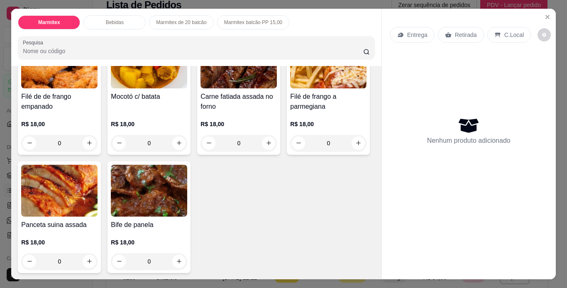
scroll to position [83, 0]
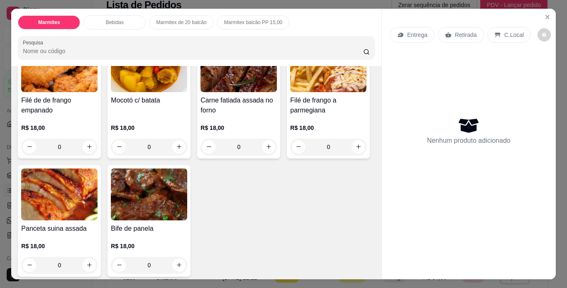
click at [51, 115] on div "R$ 18,00 0" at bounding box center [59, 135] width 76 height 40
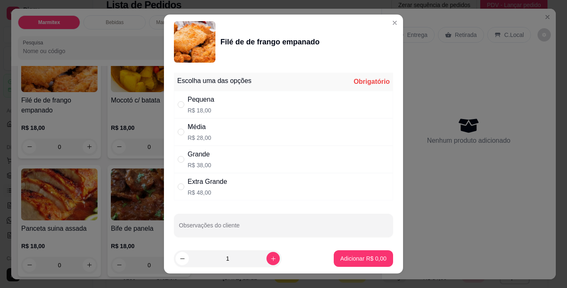
click at [284, 135] on div "Média R$ 28,00" at bounding box center [283, 131] width 219 height 27
radio input "true"
click at [274, 228] on input "Observações do cliente" at bounding box center [283, 229] width 209 height 8
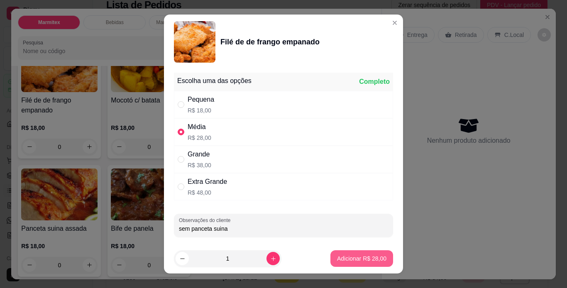
type input "sem panceta suina"
click at [360, 256] on p "Adicionar R$ 28,00" at bounding box center [362, 259] width 48 height 8
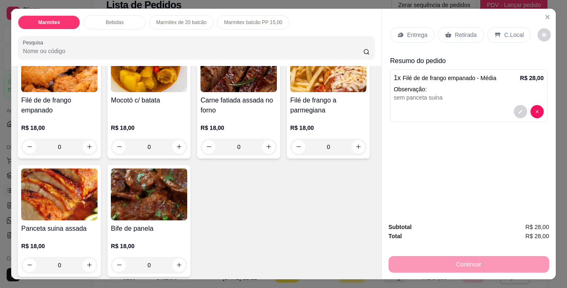
click at [470, 36] on p "Retirada" at bounding box center [466, 35] width 22 height 8
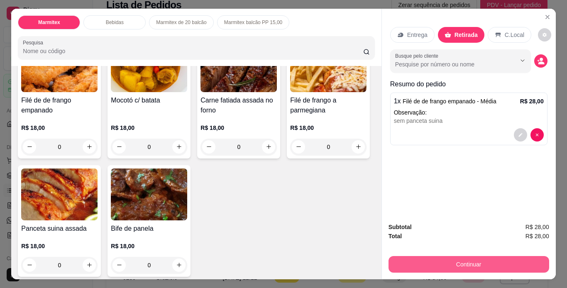
click at [486, 258] on button "Continuar" at bounding box center [469, 264] width 161 height 17
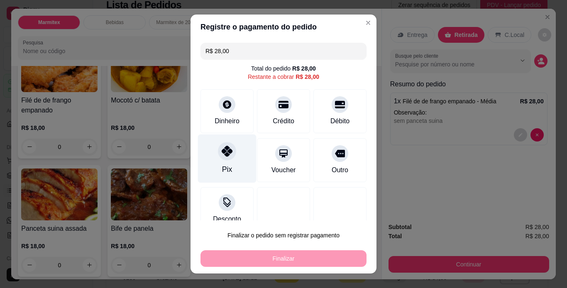
click at [221, 161] on div "Pix" at bounding box center [227, 158] width 59 height 49
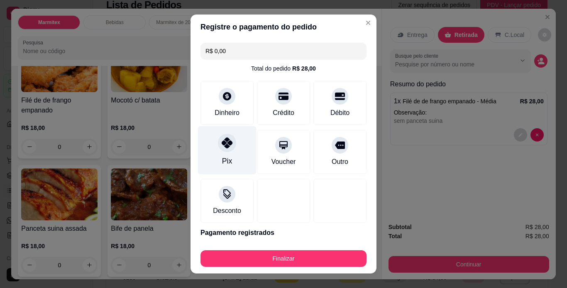
click at [227, 160] on div "Pix" at bounding box center [227, 161] width 10 height 11
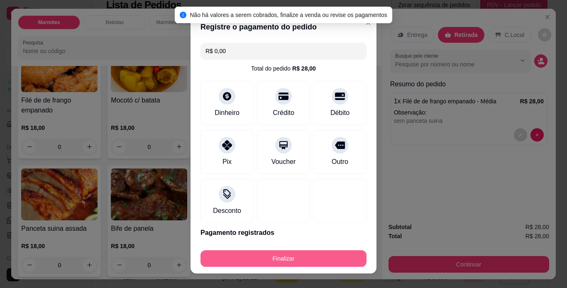
click at [307, 256] on button "Finalizar" at bounding box center [284, 258] width 166 height 17
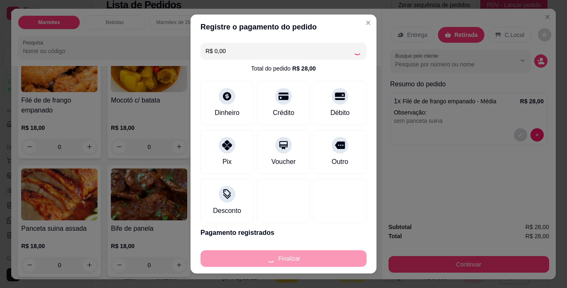
type input "-R$ 28,00"
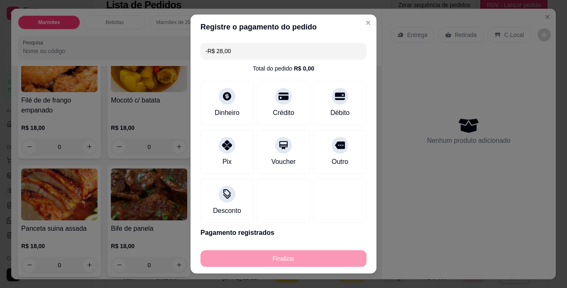
click at [307, 256] on div "Finalizar" at bounding box center [284, 258] width 166 height 17
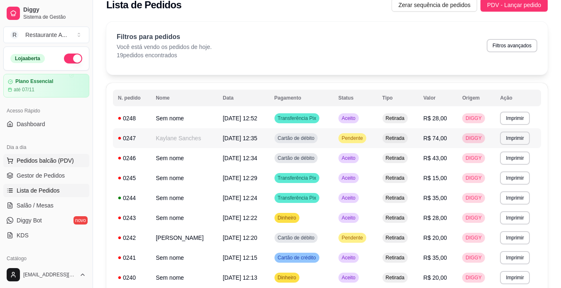
click at [59, 164] on span "Pedidos balcão (PDV)" at bounding box center [45, 161] width 57 height 8
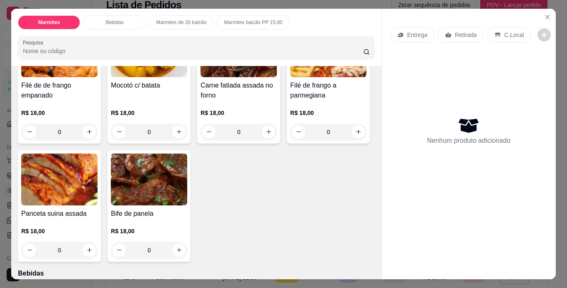
scroll to position [116, 0]
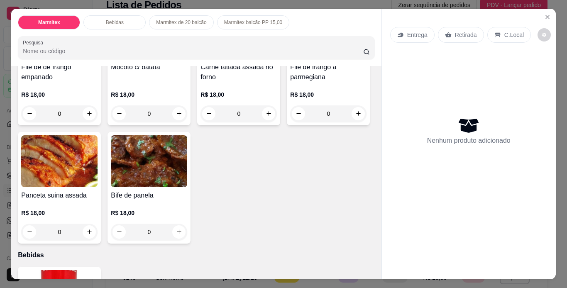
click at [290, 59] on img at bounding box center [328, 33] width 76 height 52
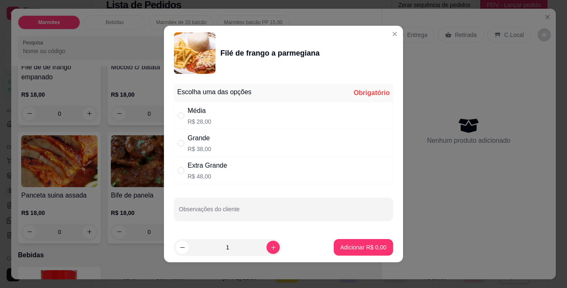
click at [293, 123] on div "Média R$ 28,00" at bounding box center [283, 115] width 219 height 27
radio input "true"
click at [372, 249] on p "Adicionar R$ 28,00" at bounding box center [362, 247] width 48 height 8
type input "1"
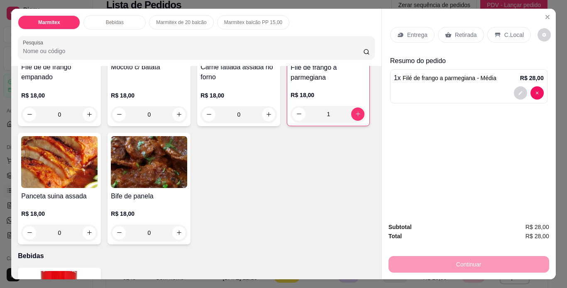
click at [456, 32] on p "Retirada" at bounding box center [466, 35] width 22 height 8
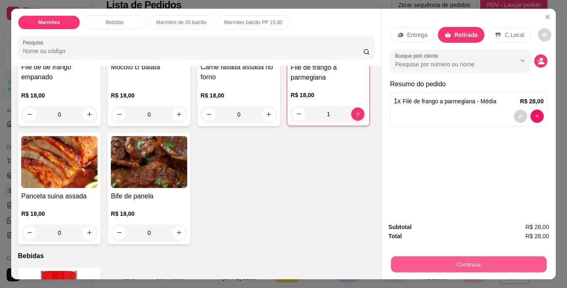
click at [499, 263] on button "Continuar" at bounding box center [469, 265] width 156 height 16
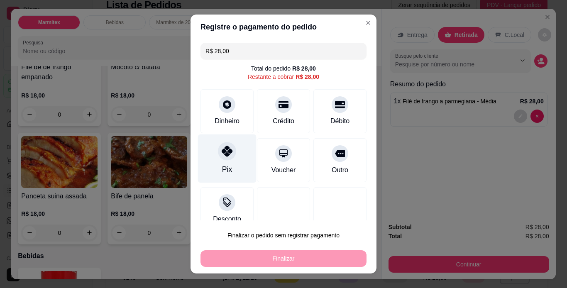
click at [228, 159] on div at bounding box center [227, 151] width 18 height 18
type input "R$ 0,00"
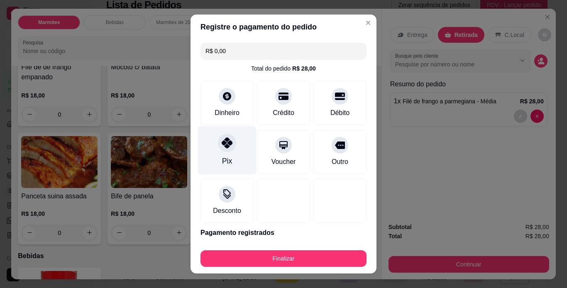
click at [228, 159] on div "Pix" at bounding box center [227, 150] width 59 height 49
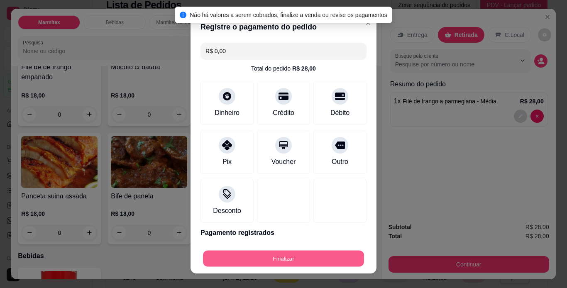
click at [300, 259] on button "Finalizar" at bounding box center [283, 259] width 161 height 16
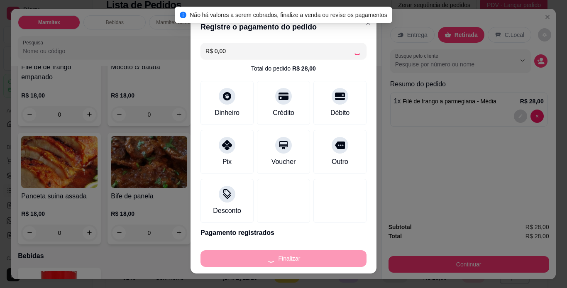
type input "0"
type input "-R$ 28,00"
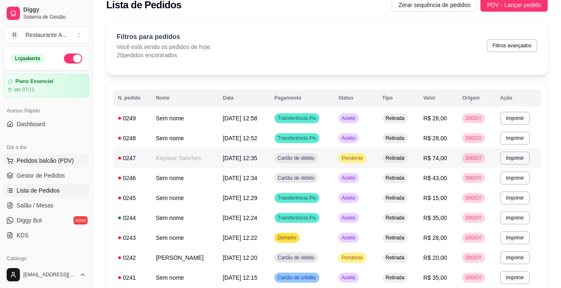
click at [65, 163] on span "Pedidos balcão (PDV)" at bounding box center [45, 161] width 57 height 8
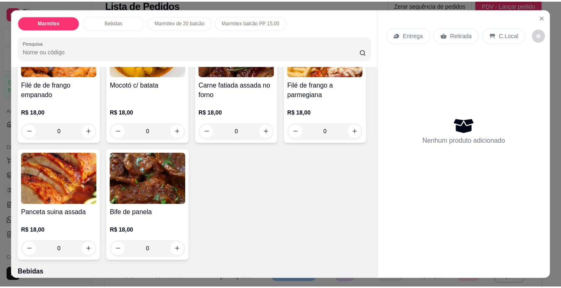
scroll to position [100, 0]
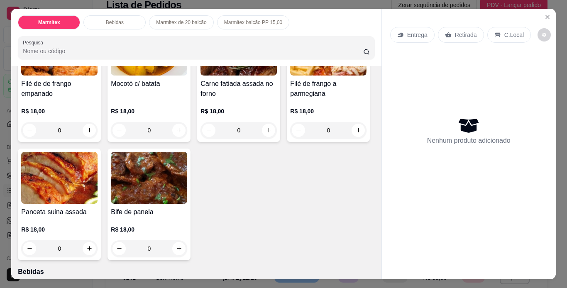
click at [187, 217] on div "Bife de panela" at bounding box center [149, 212] width 76 height 10
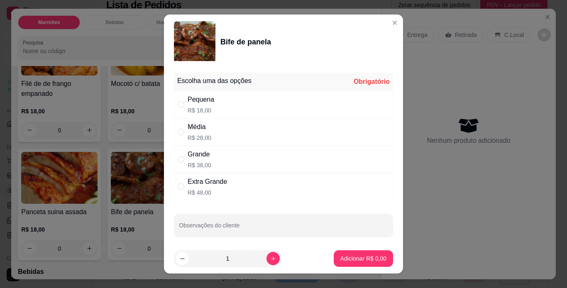
click at [277, 136] on div "Média R$ 28,00" at bounding box center [283, 131] width 219 height 27
radio input "true"
click at [371, 257] on p "Adicionar R$ 28,00" at bounding box center [362, 259] width 48 height 8
type input "1"
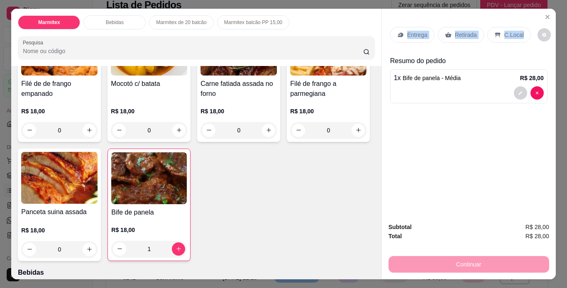
click at [487, 52] on div "Entrega Retirada C.Local Resumo do pedido 1 x Bife de panela - Média R$ 28,00" at bounding box center [468, 63] width 157 height 86
click at [471, 31] on p "Retirada" at bounding box center [466, 35] width 22 height 8
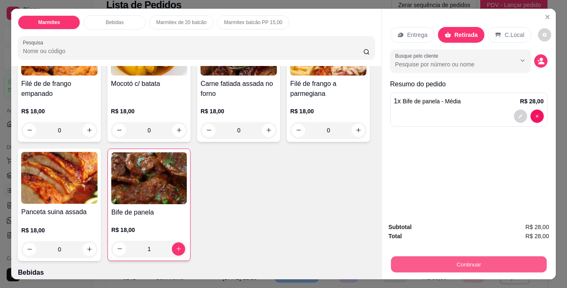
click at [505, 266] on button "Continuar" at bounding box center [469, 265] width 156 height 16
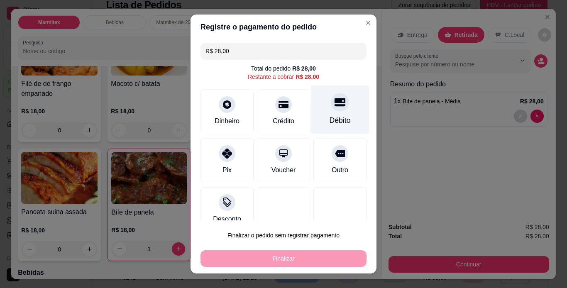
click at [317, 113] on div "Débito" at bounding box center [340, 109] width 59 height 49
type input "R$ 0,00"
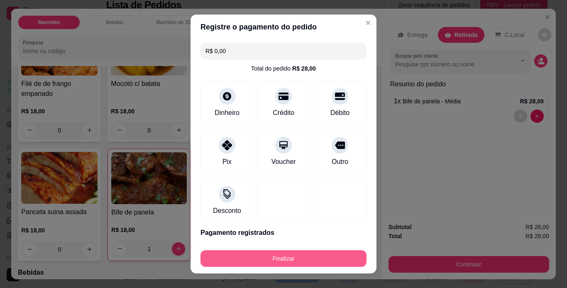
click at [323, 264] on button "Finalizar" at bounding box center [284, 258] width 166 height 17
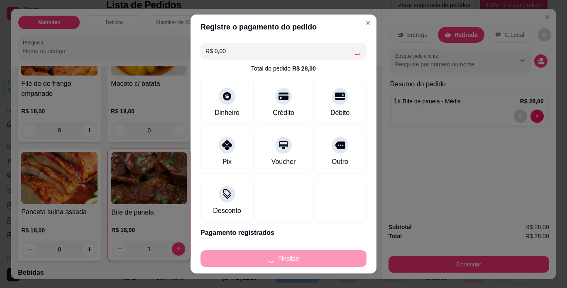
type input "0"
type input "-R$ 28,00"
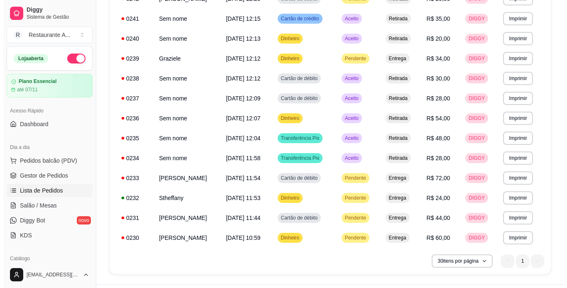
scroll to position [294, 0]
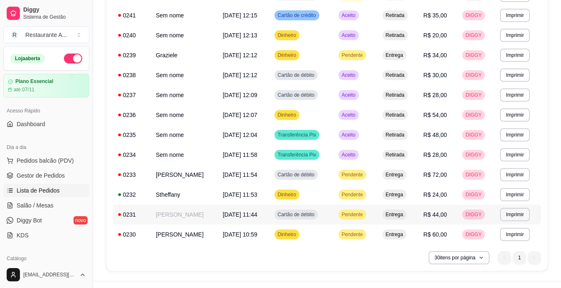
click at [303, 213] on div "Cartão de débito" at bounding box center [296, 215] width 44 height 10
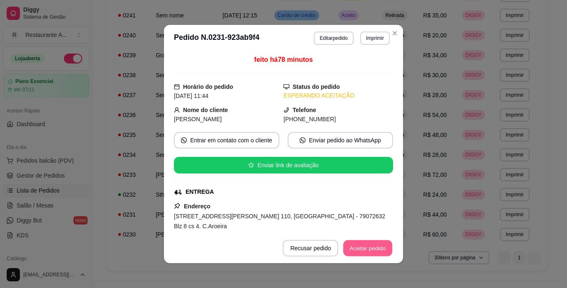
click at [381, 249] on button "Aceitar pedido" at bounding box center [367, 248] width 49 height 16
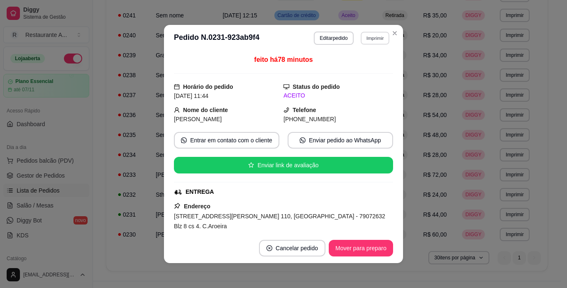
click at [374, 39] on button "Imprimir" at bounding box center [375, 38] width 29 height 13
click at [363, 71] on button "IMPRESSORA" at bounding box center [357, 67] width 58 height 13
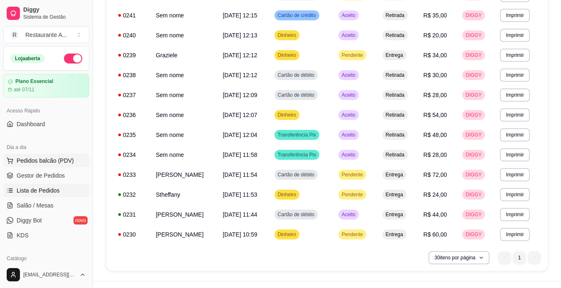
click at [68, 160] on span "Pedidos balcão (PDV)" at bounding box center [45, 161] width 57 height 8
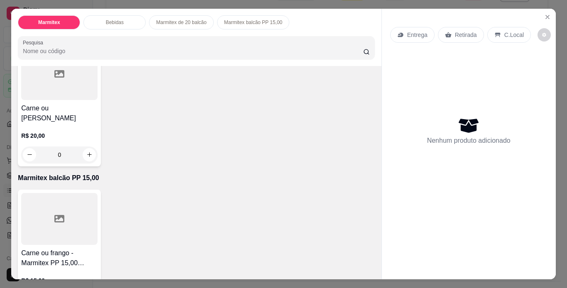
scroll to position [498, 0]
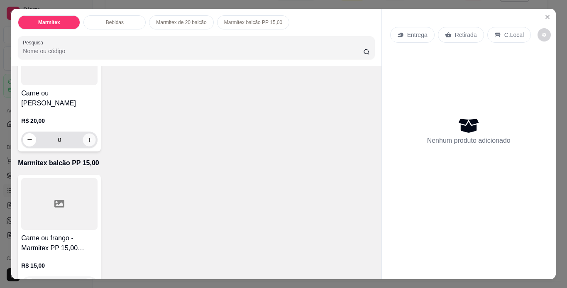
click at [86, 139] on icon "increase-product-quantity" at bounding box center [89, 140] width 6 height 6
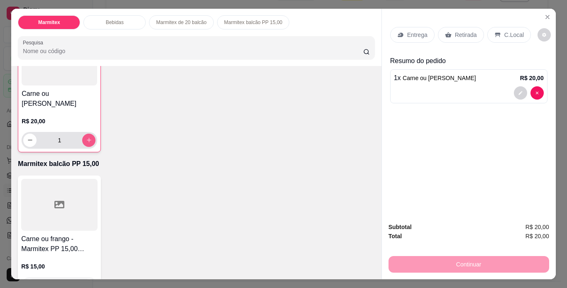
scroll to position [499, 0]
click at [89, 142] on button "increase-product-quantity" at bounding box center [88, 139] width 13 height 13
type input "2"
click at [465, 34] on p "Retirada" at bounding box center [466, 35] width 22 height 8
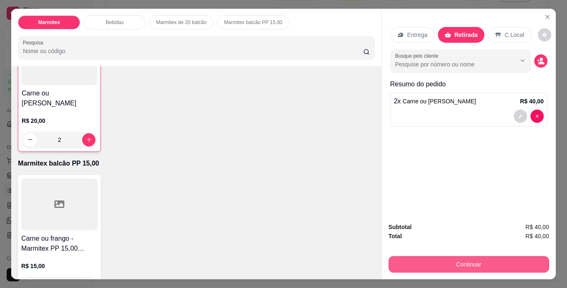
click at [514, 261] on button "Continuar" at bounding box center [469, 264] width 161 height 17
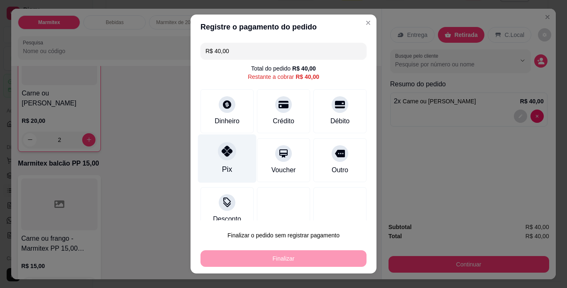
click at [223, 169] on div "Pix" at bounding box center [227, 169] width 10 height 11
type input "R$ 0,00"
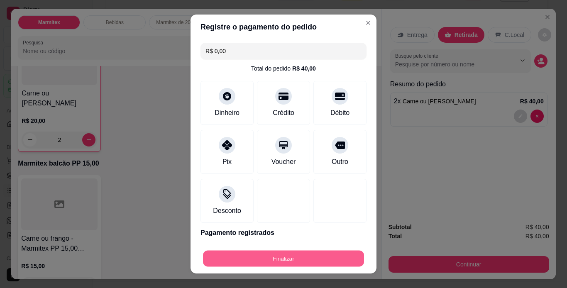
click at [301, 264] on button "Finalizar" at bounding box center [283, 259] width 161 height 16
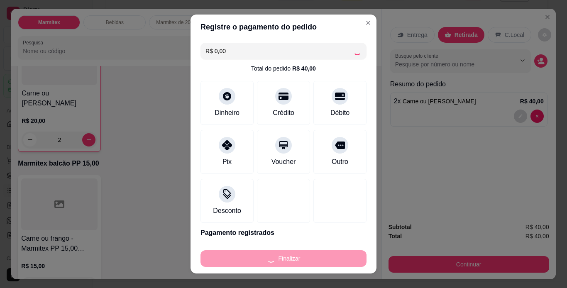
type input "0"
type input "-R$ 40,00"
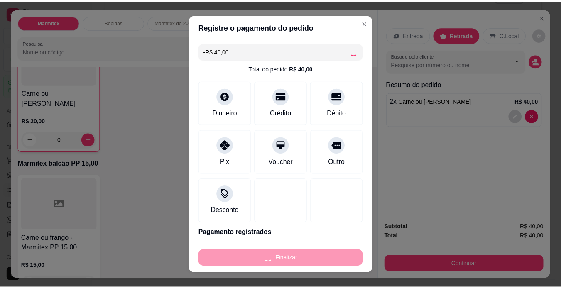
scroll to position [498, 0]
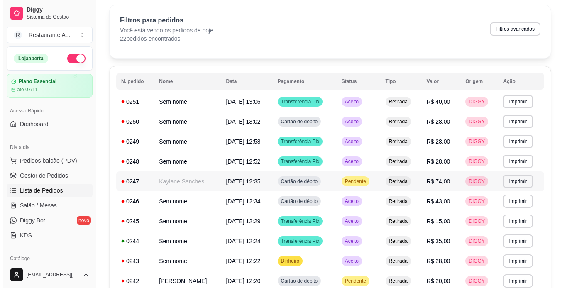
scroll to position [12, 0]
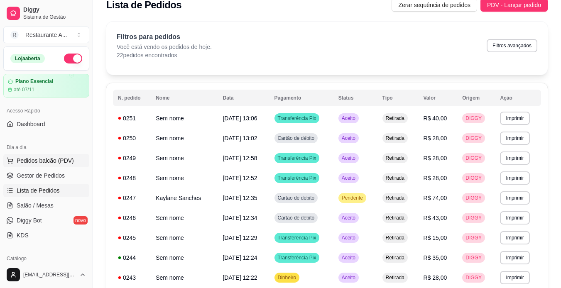
click at [49, 163] on span "Pedidos balcão (PDV)" at bounding box center [45, 161] width 57 height 8
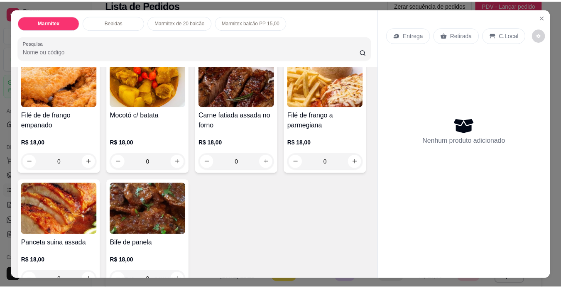
scroll to position [83, 0]
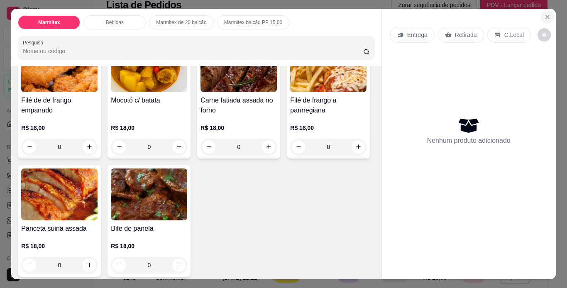
click at [544, 14] on icon "Close" at bounding box center [547, 17] width 7 height 7
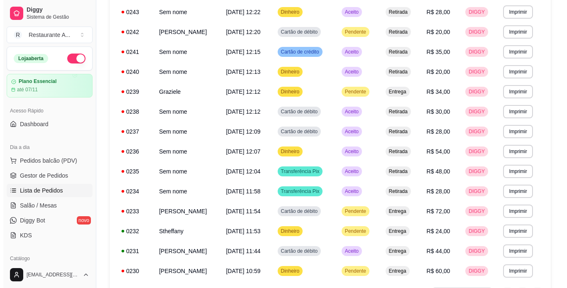
scroll to position [294, 0]
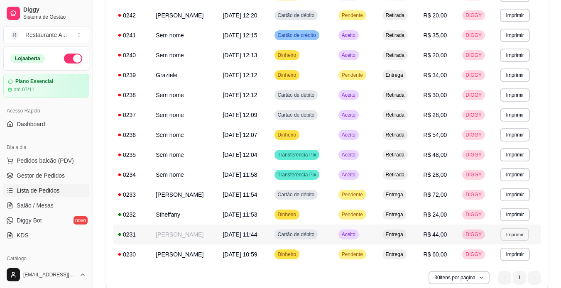
click at [518, 232] on button "Imprimir" at bounding box center [514, 234] width 29 height 13
click at [511, 264] on button "IMPRESSORA" at bounding box center [504, 263] width 58 height 13
click at [65, 156] on button "Pedidos balcão (PDV)" at bounding box center [46, 160] width 86 height 13
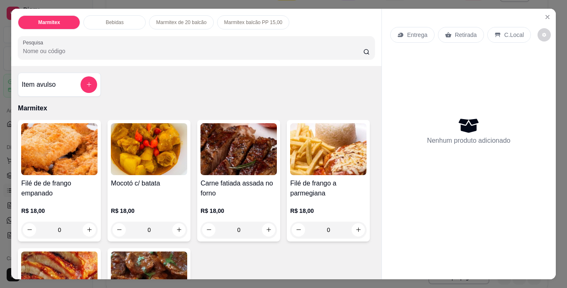
click at [82, 180] on h4 "Filé de de frango empanado" at bounding box center [59, 189] width 76 height 20
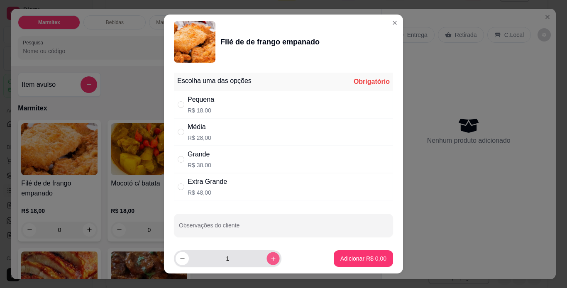
click at [267, 262] on button "increase-product-quantity" at bounding box center [273, 258] width 13 height 13
click at [179, 259] on icon "decrease-product-quantity" at bounding box center [182, 259] width 6 height 6
type input "2"
click at [264, 98] on div "Pequena R$ 18,00" at bounding box center [283, 104] width 219 height 27
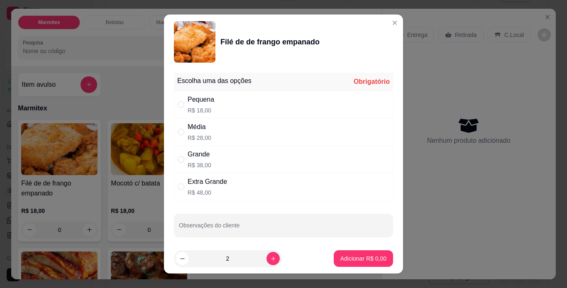
radio input "true"
click at [352, 263] on button "Adicionar R$ 36,00" at bounding box center [361, 258] width 63 height 17
type input "2"
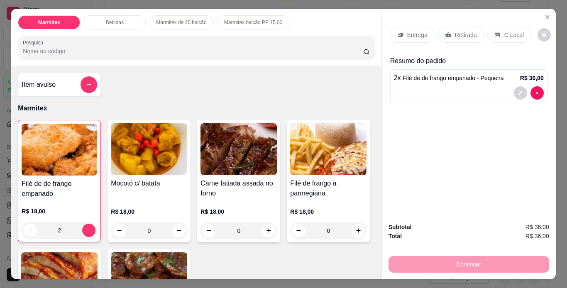
click at [464, 31] on p "Retirada" at bounding box center [466, 35] width 22 height 8
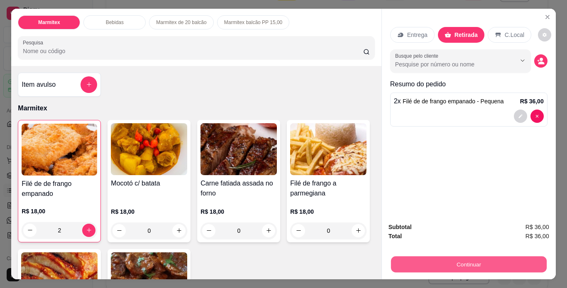
click at [509, 258] on button "Continuar" at bounding box center [469, 265] width 156 height 16
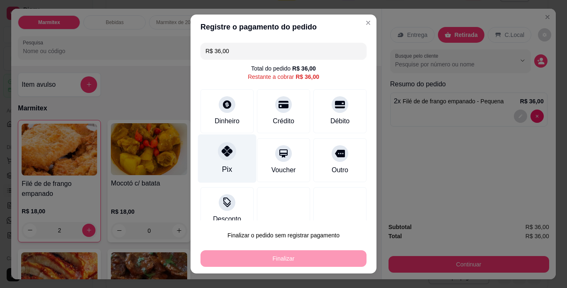
click at [230, 163] on div "Pix" at bounding box center [227, 158] width 59 height 49
type input "R$ 0,00"
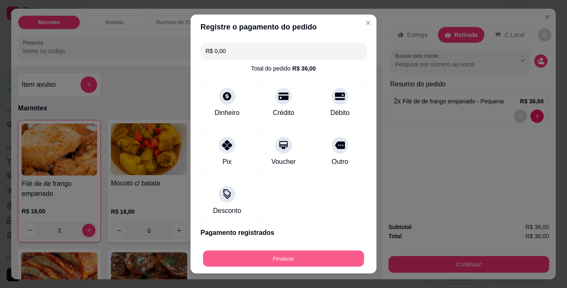
click at [295, 255] on button "Finalizar" at bounding box center [283, 259] width 161 height 16
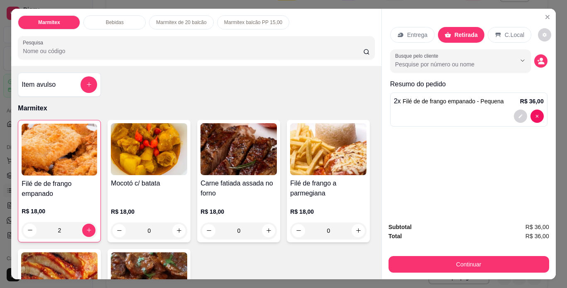
type input "0"
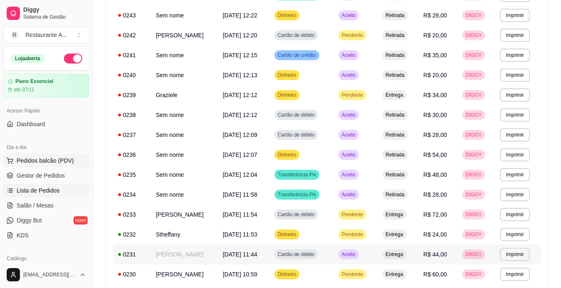
click at [62, 163] on span "Pedidos balcão (PDV)" at bounding box center [45, 161] width 57 height 8
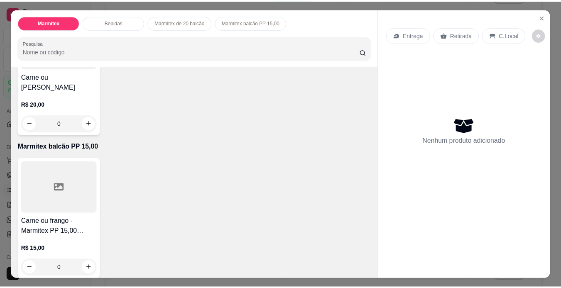
scroll to position [521, 0]
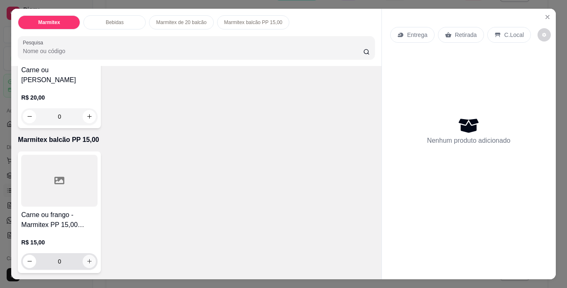
click at [88, 259] on icon "increase-product-quantity" at bounding box center [89, 261] width 6 height 6
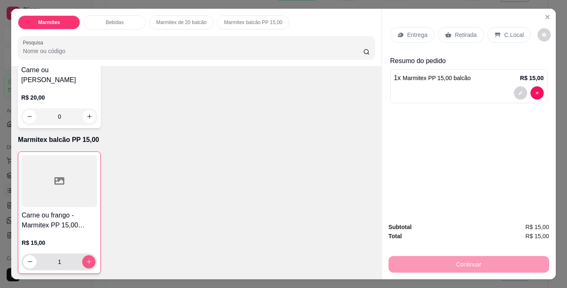
click at [88, 260] on icon "increase-product-quantity" at bounding box center [89, 262] width 5 height 5
type input "2"
click at [464, 31] on p "Retirada" at bounding box center [466, 35] width 22 height 8
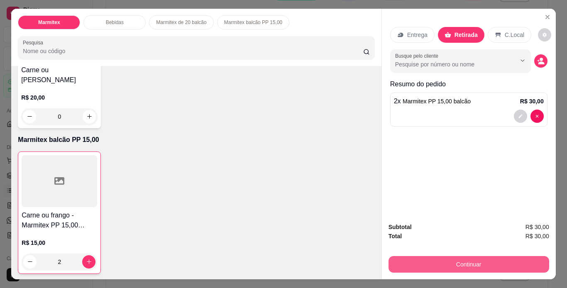
click at [434, 259] on button "Continuar" at bounding box center [469, 264] width 161 height 17
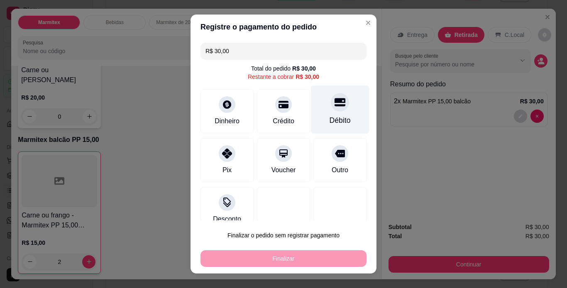
click at [331, 108] on div at bounding box center [340, 102] width 18 height 18
type input "R$ 0,00"
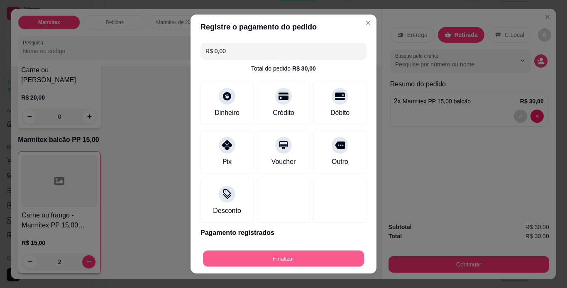
click at [297, 261] on button "Finalizar" at bounding box center [283, 259] width 161 height 16
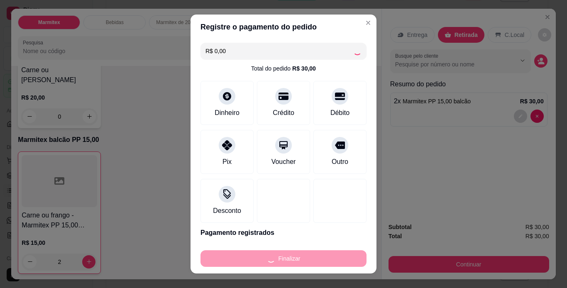
type input "0"
type input "-R$ 30,00"
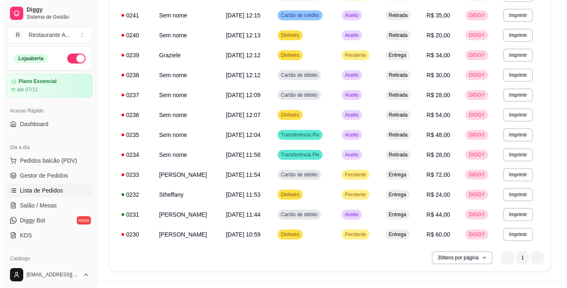
scroll to position [370, 0]
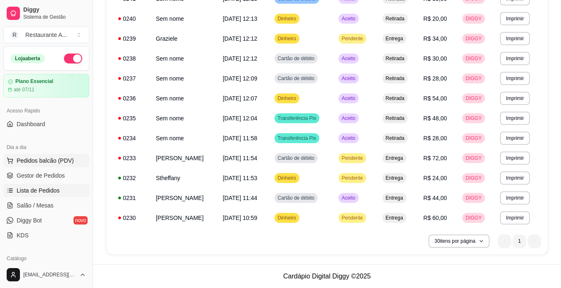
click at [37, 159] on span "Pedidos balcão (PDV)" at bounding box center [45, 161] width 57 height 8
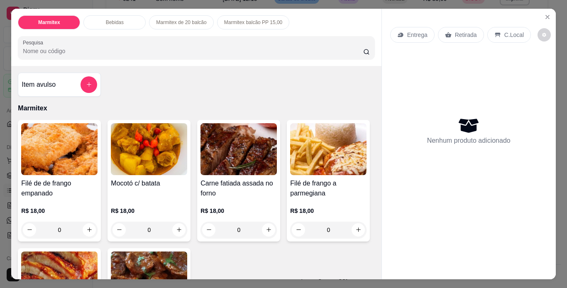
click at [67, 198] on div "R$ 18,00 0" at bounding box center [59, 218] width 76 height 40
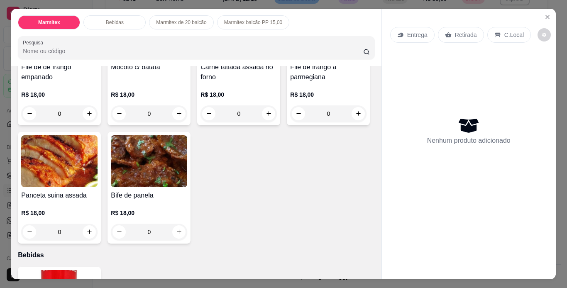
scroll to position [100, 0]
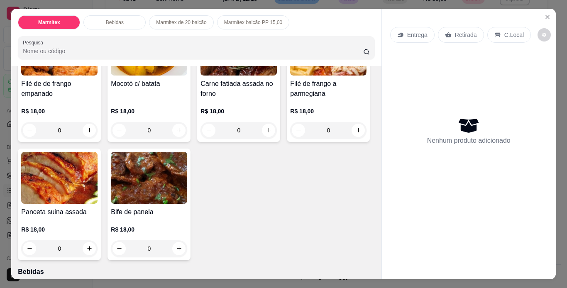
click at [187, 256] on div "0" at bounding box center [149, 248] width 76 height 17
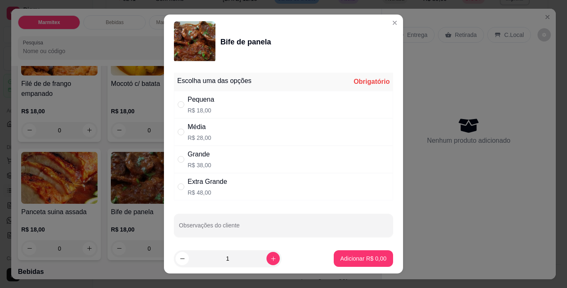
click at [263, 102] on div "Pequena R$ 18,00" at bounding box center [283, 104] width 219 height 27
radio input "true"
click at [370, 265] on button "Adicionar R$ 18,00" at bounding box center [361, 258] width 63 height 17
type input "1"
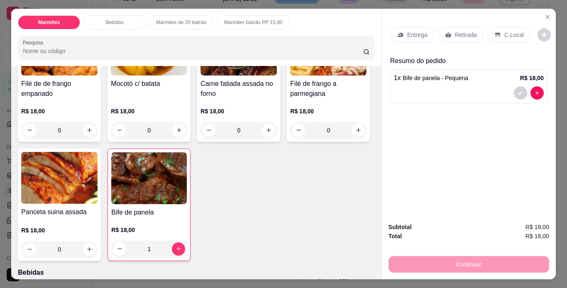
click at [461, 34] on p "Retirada" at bounding box center [466, 35] width 22 height 8
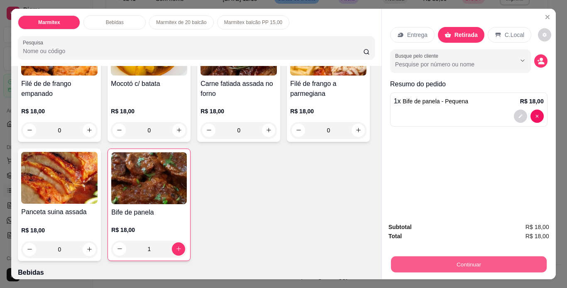
click at [464, 260] on button "Continuar" at bounding box center [469, 265] width 156 height 16
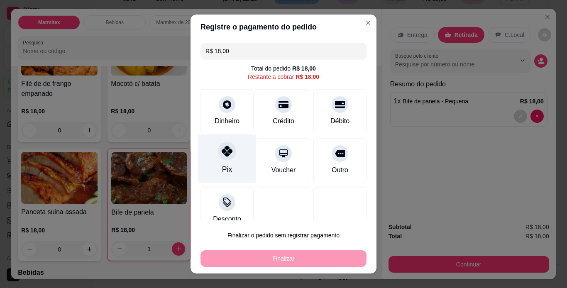
click at [218, 161] on div "Pix" at bounding box center [227, 158] width 59 height 49
type input "R$ 0,00"
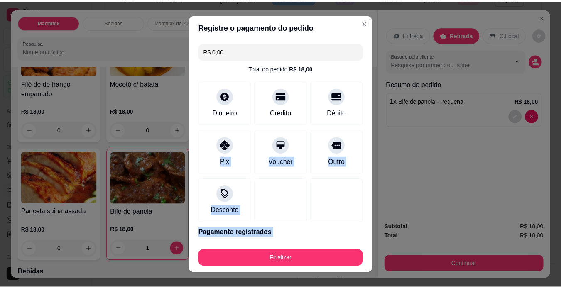
scroll to position [29, 0]
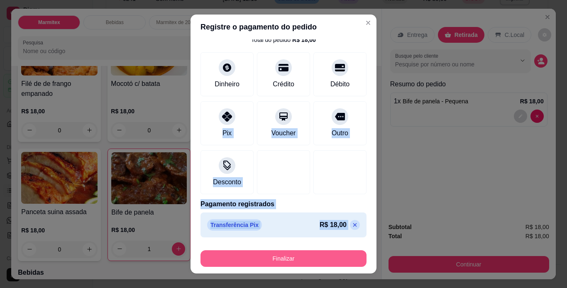
drag, startPoint x: 232, startPoint y: 146, endPoint x: 286, endPoint y: 253, distance: 119.9
click at [286, 253] on section "Registre o pagamento do pedido R$ 0,00 Total do pedido R$ 18,00 Dinheiro Crédit…" at bounding box center [284, 144] width 186 height 259
click at [286, 253] on button "Finalizar" at bounding box center [284, 258] width 166 height 17
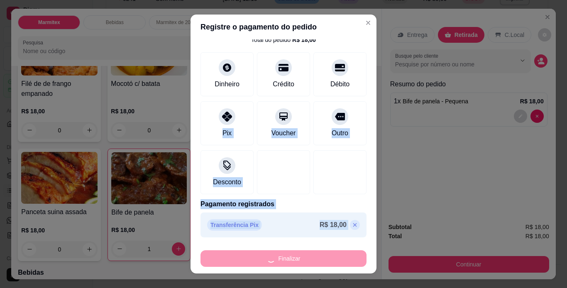
type input "0"
type input "-R$ 18,00"
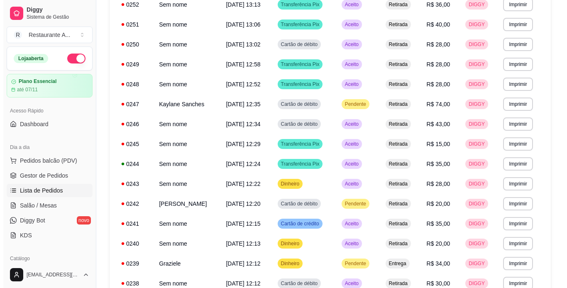
scroll to position [154, 0]
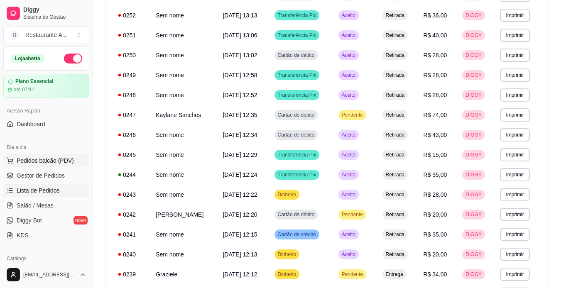
click at [58, 164] on span "Pedidos balcão (PDV)" at bounding box center [45, 161] width 57 height 8
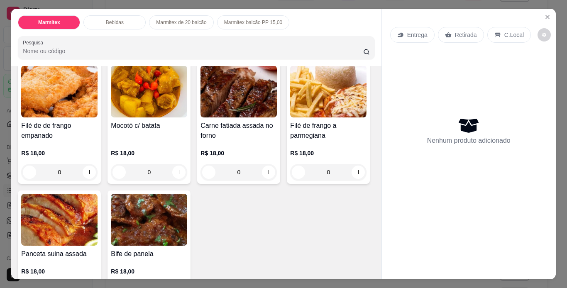
scroll to position [66, 0]
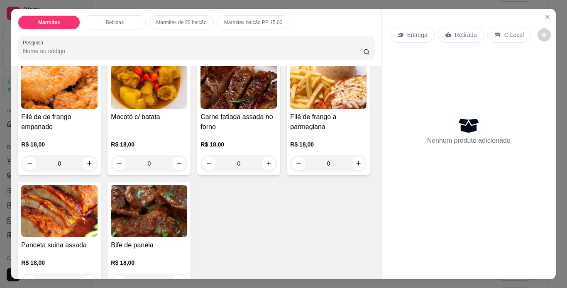
click at [78, 103] on img at bounding box center [59, 83] width 76 height 52
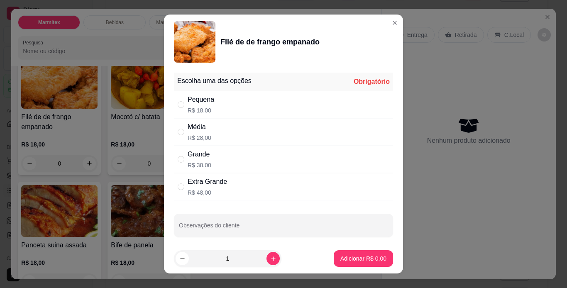
click at [268, 135] on div "Média R$ 28,00" at bounding box center [283, 131] width 219 height 27
radio input "true"
click at [270, 257] on icon "increase-product-quantity" at bounding box center [273, 259] width 6 height 6
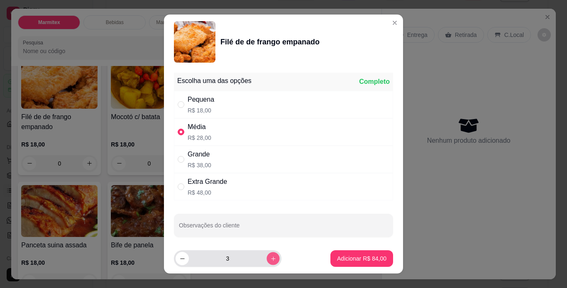
type input "4"
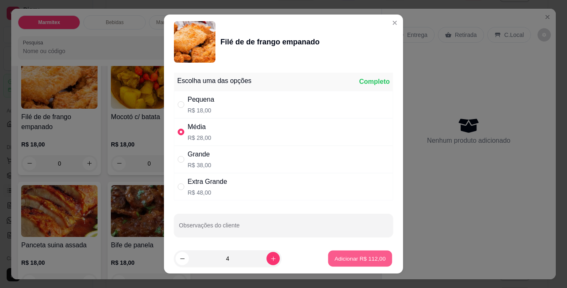
click at [363, 261] on p "Adicionar R$ 112,00" at bounding box center [360, 259] width 51 height 8
type input "4"
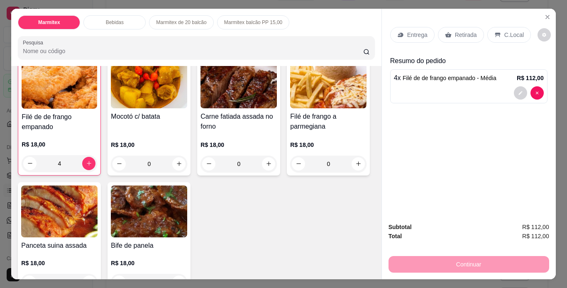
click at [465, 31] on p "Retirada" at bounding box center [466, 35] width 22 height 8
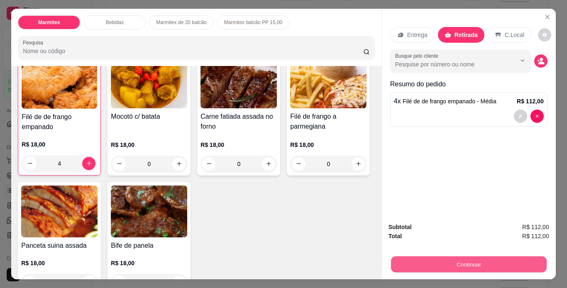
click at [497, 259] on button "Continuar" at bounding box center [469, 265] width 156 height 16
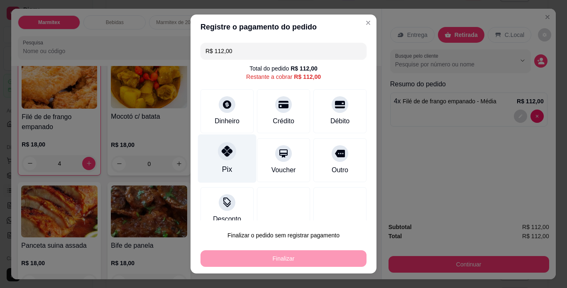
click at [219, 163] on div "Pix" at bounding box center [227, 158] width 59 height 49
type input "R$ 0,00"
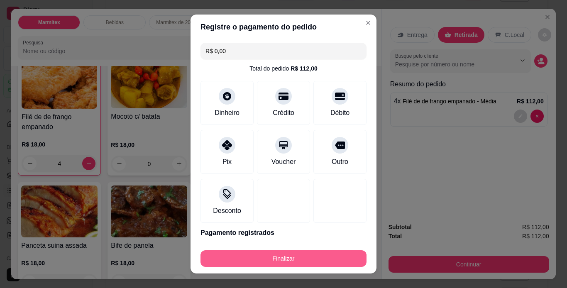
click at [293, 261] on button "Finalizar" at bounding box center [284, 258] width 166 height 17
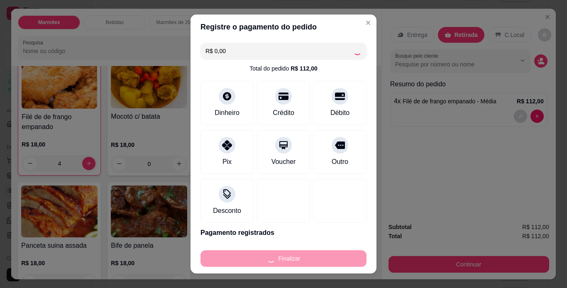
type input "0"
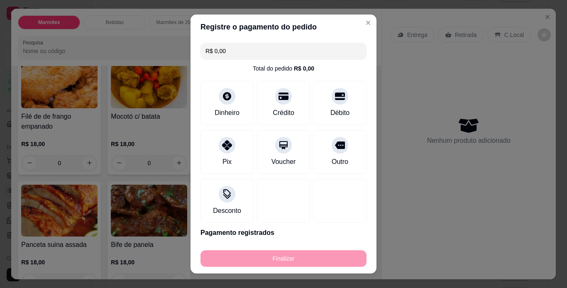
type input "-R$ 112,00"
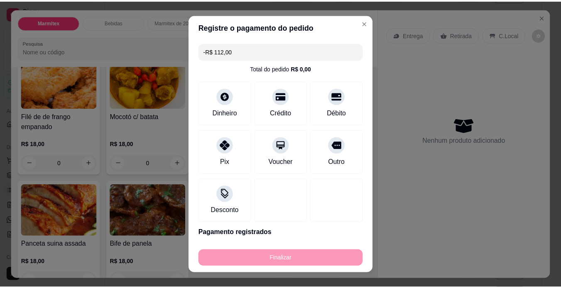
scroll to position [66, 0]
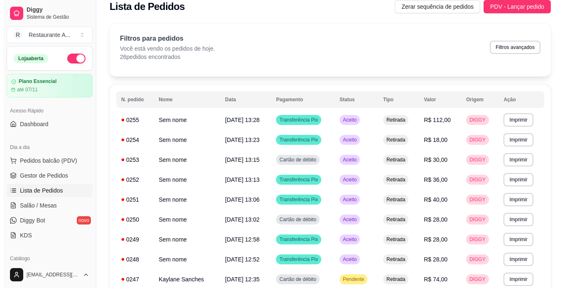
scroll to position [5, 0]
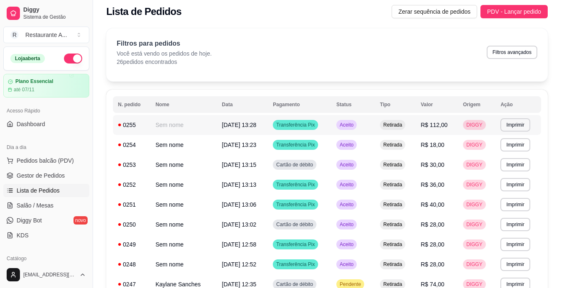
click at [68, 165] on button "Pedidos balcão (PDV)" at bounding box center [46, 160] width 86 height 13
click at [68, 165] on body "**********" at bounding box center [280, 139] width 561 height 288
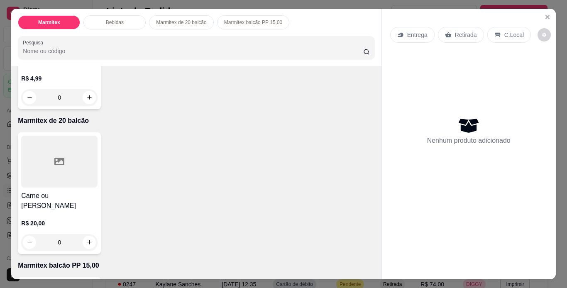
scroll to position [399, 0]
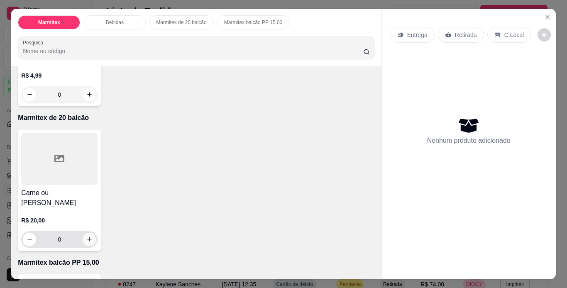
click at [86, 237] on icon "increase-product-quantity" at bounding box center [89, 239] width 6 height 6
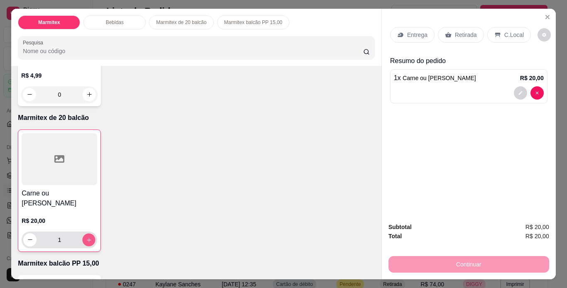
click at [87, 238] on icon "increase-product-quantity" at bounding box center [89, 240] width 4 height 4
type input "2"
click at [462, 31] on p "Retirada" at bounding box center [466, 35] width 22 height 8
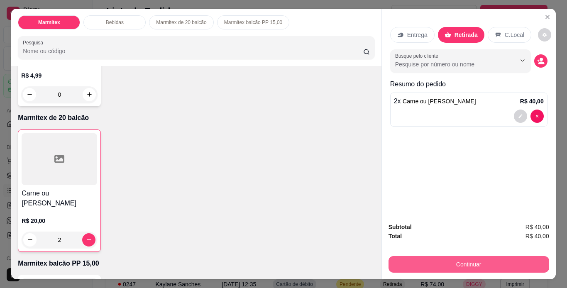
click at [516, 263] on button "Continuar" at bounding box center [469, 264] width 161 height 17
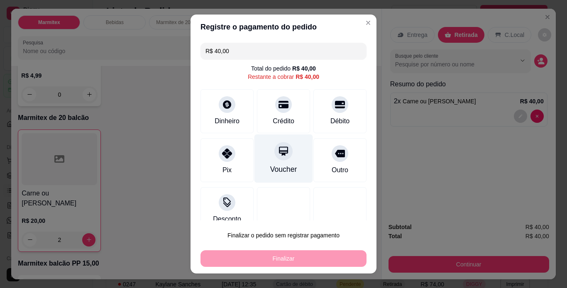
click at [261, 153] on div "Voucher" at bounding box center [283, 158] width 59 height 49
type input "R$ 0,00"
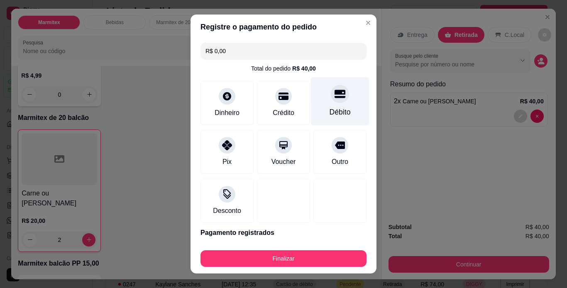
click at [330, 114] on div "Débito" at bounding box center [340, 112] width 21 height 11
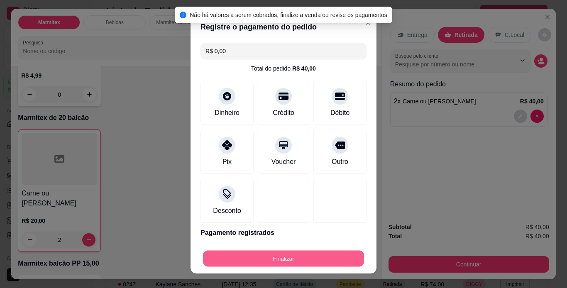
click at [340, 257] on button "Finalizar" at bounding box center [283, 259] width 161 height 16
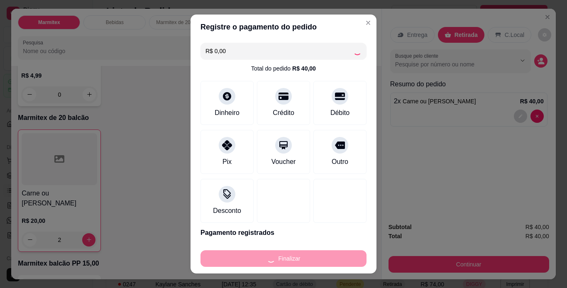
type input "0"
type input "-R$ 40,00"
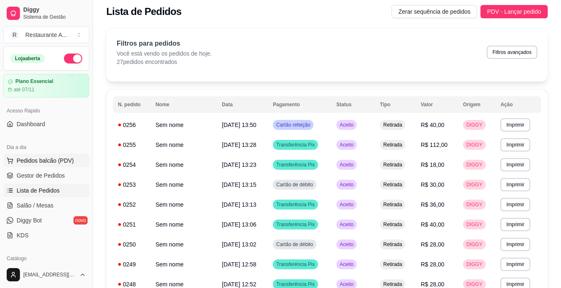
click at [51, 162] on span "Pedidos balcão (PDV)" at bounding box center [45, 161] width 57 height 8
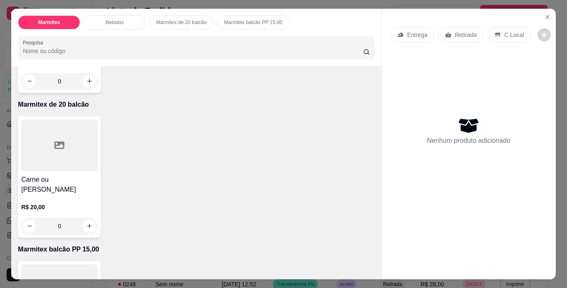
scroll to position [432, 0]
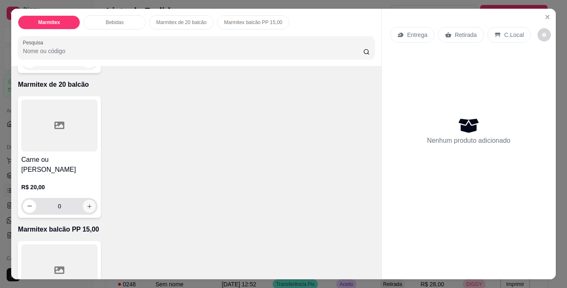
click at [86, 203] on icon "increase-product-quantity" at bounding box center [89, 206] width 6 height 6
type input "1"
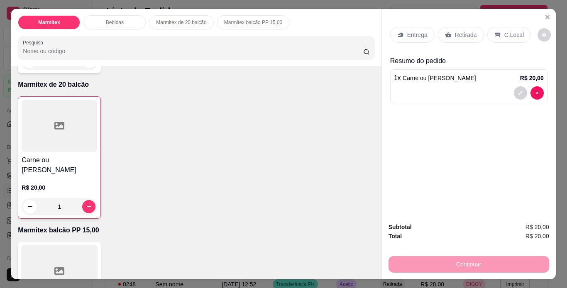
click at [419, 262] on div "Continuar" at bounding box center [469, 263] width 161 height 19
click at [455, 33] on p "Retirada" at bounding box center [466, 35] width 22 height 8
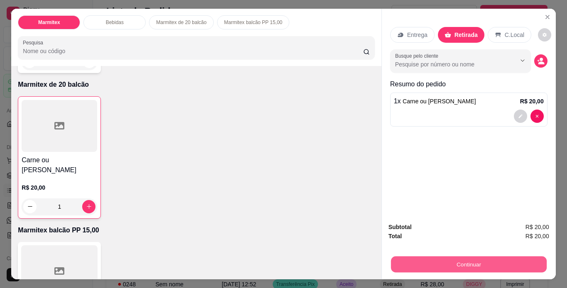
click at [475, 262] on button "Continuar" at bounding box center [469, 265] width 156 height 16
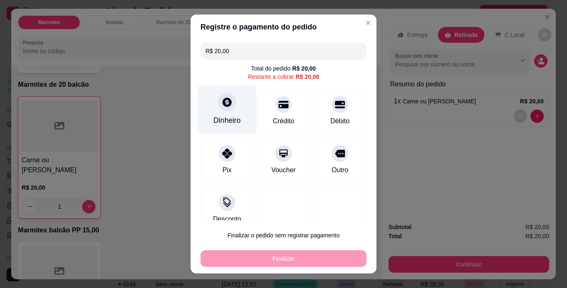
click at [225, 106] on icon at bounding box center [227, 102] width 11 height 11
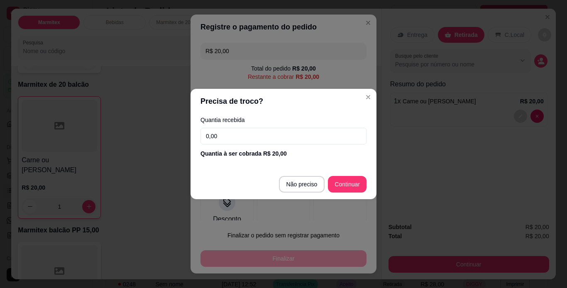
click at [243, 137] on input "0,00" at bounding box center [284, 136] width 166 height 17
type input "R$ 0,00"
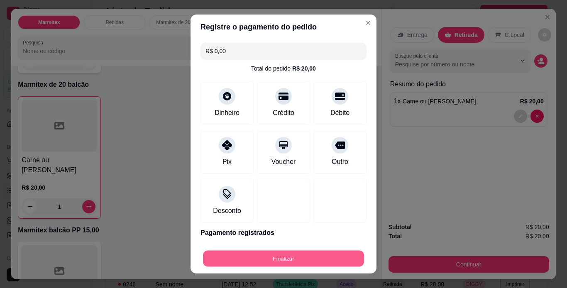
click at [278, 257] on button "Finalizar" at bounding box center [283, 259] width 161 height 16
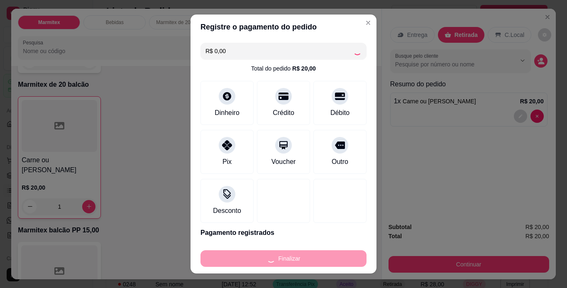
type input "0"
type input "-R$ 20,00"
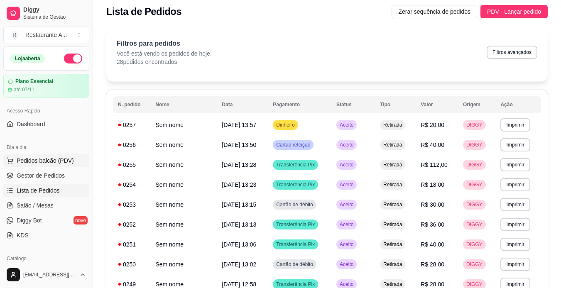
click at [46, 162] on span "Pedidos balcão (PDV)" at bounding box center [45, 161] width 57 height 8
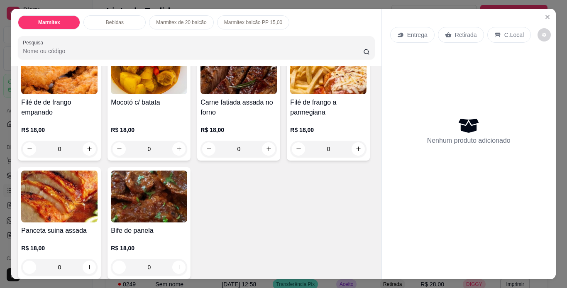
scroll to position [73, 0]
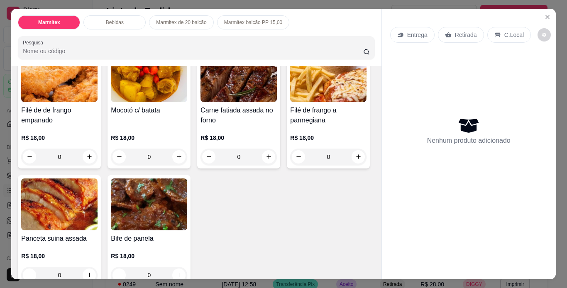
click at [265, 153] on div "0" at bounding box center [239, 157] width 76 height 17
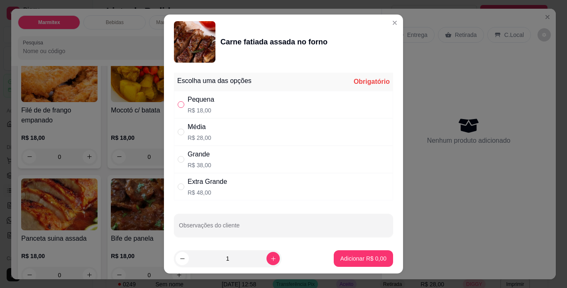
click at [179, 103] on input "" at bounding box center [181, 104] width 7 height 7
radio input "true"
click at [342, 261] on p "Adicionar R$ 18,00" at bounding box center [362, 259] width 48 height 8
type input "1"
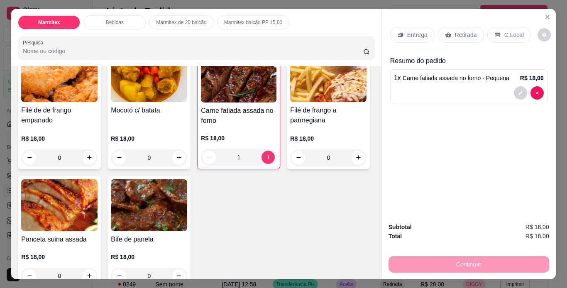
click at [85, 155] on div "0" at bounding box center [59, 157] width 76 height 17
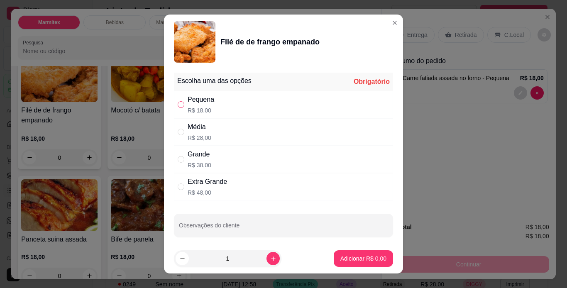
click at [179, 102] on input "" at bounding box center [181, 104] width 7 height 7
radio input "true"
click at [350, 262] on p "Adicionar R$ 18,00" at bounding box center [362, 259] width 48 height 8
type input "1"
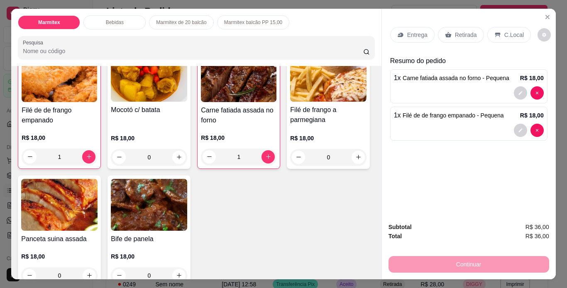
click at [470, 31] on p "Retirada" at bounding box center [466, 35] width 22 height 8
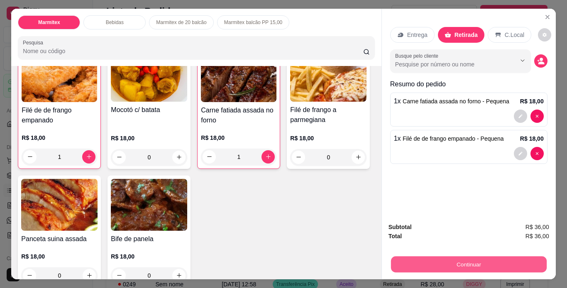
click at [491, 259] on button "Continuar" at bounding box center [469, 265] width 156 height 16
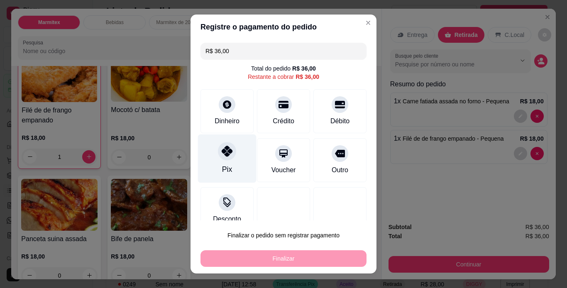
click at [222, 156] on icon at bounding box center [227, 151] width 11 height 11
type input "R$ 0,00"
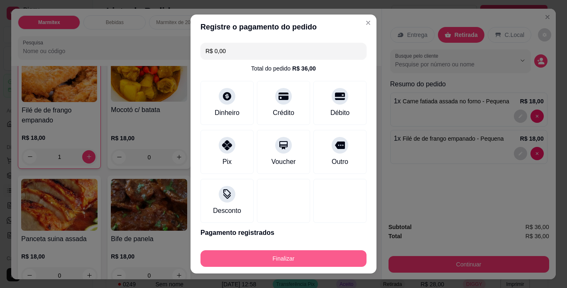
click at [308, 257] on button "Finalizar" at bounding box center [284, 258] width 166 height 17
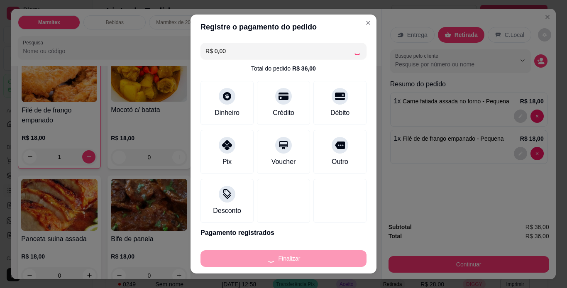
type input "0"
type input "-R$ 36,00"
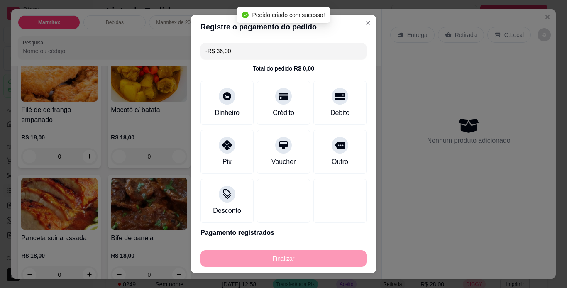
scroll to position [73, 0]
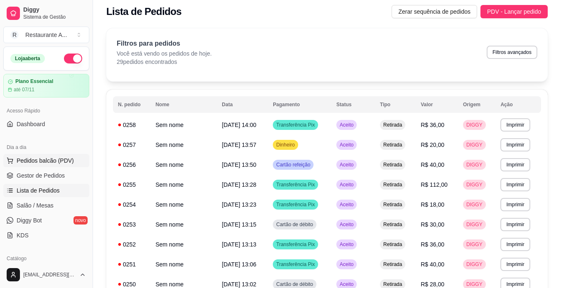
click at [57, 159] on span "Pedidos balcão (PDV)" at bounding box center [45, 161] width 57 height 8
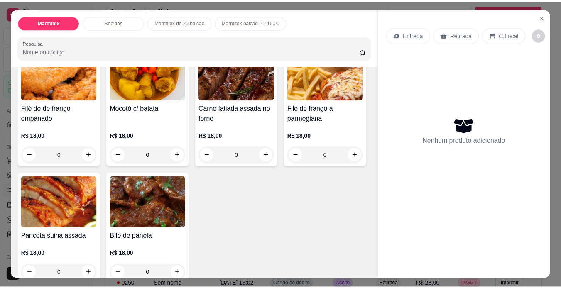
scroll to position [83, 0]
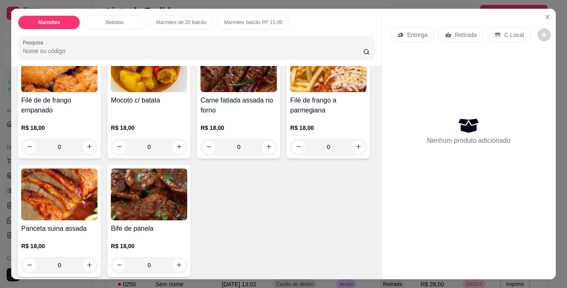
click at [290, 155] on div "0" at bounding box center [328, 147] width 76 height 17
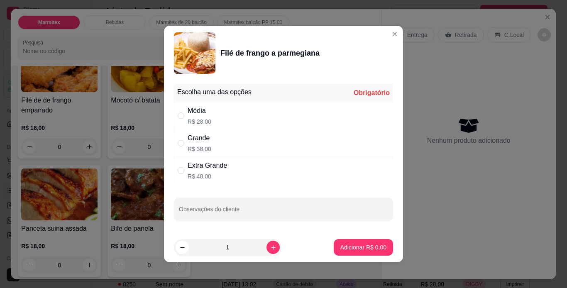
click at [331, 111] on div "Média R$ 28,00" at bounding box center [283, 115] width 219 height 27
radio input "true"
click at [362, 248] on p "Adicionar R$ 28,00" at bounding box center [362, 247] width 48 height 8
type input "1"
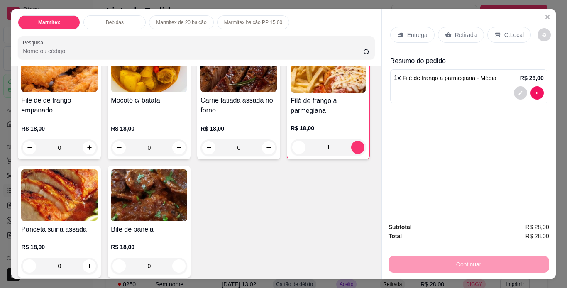
click at [464, 33] on p "Retirada" at bounding box center [466, 35] width 22 height 8
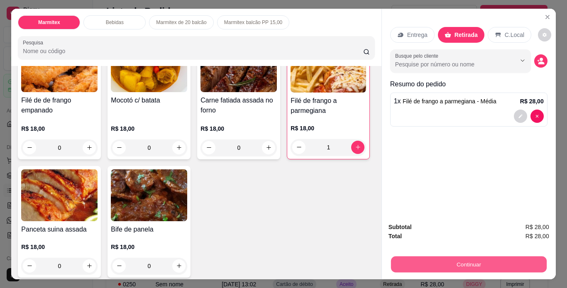
click at [493, 259] on button "Continuar" at bounding box center [469, 265] width 156 height 16
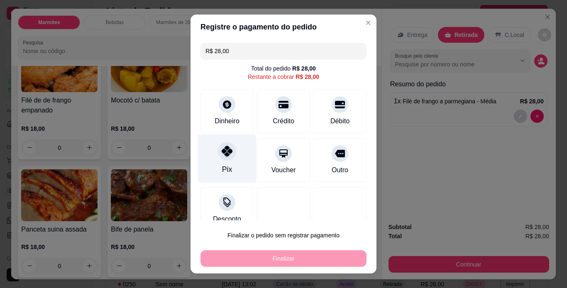
click at [229, 164] on div "Pix" at bounding box center [227, 158] width 59 height 49
type input "R$ 0,00"
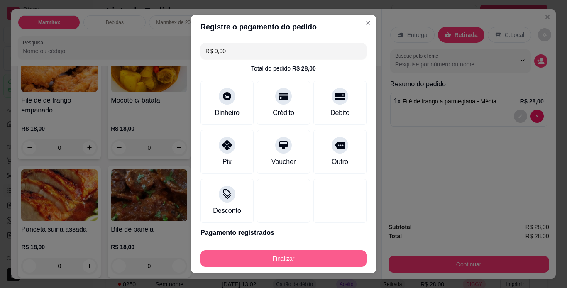
click at [327, 262] on button "Finalizar" at bounding box center [284, 258] width 166 height 17
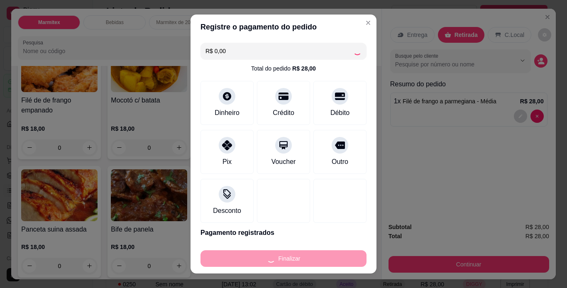
type input "0"
type input "-R$ 28,00"
